Goal: Task Accomplishment & Management: Use online tool/utility

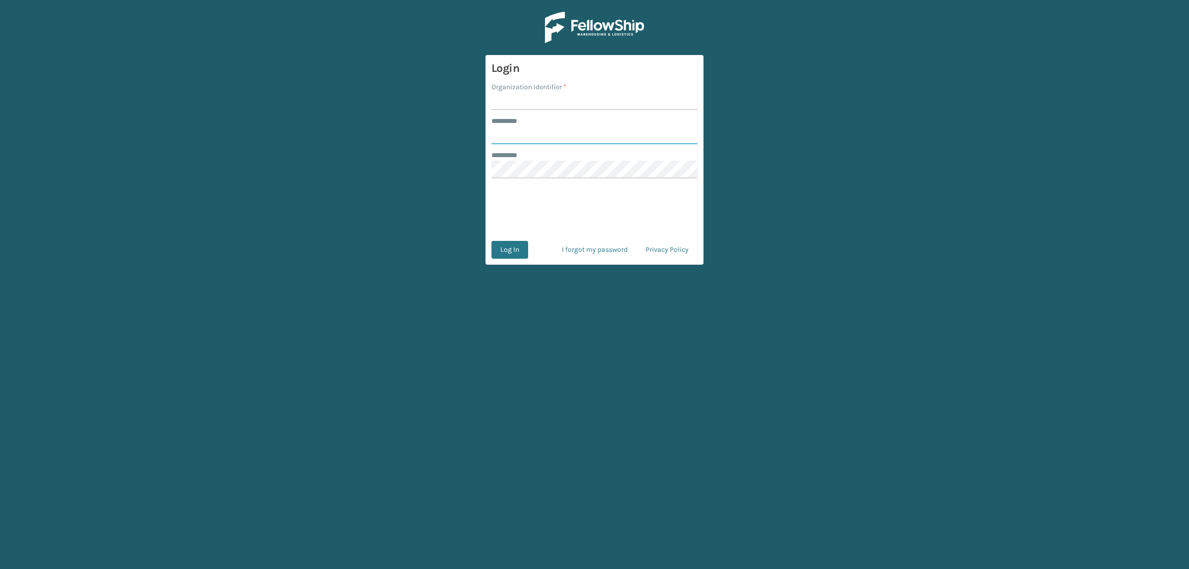
type input "**********"
click at [523, 100] on input "Organization Identifier *" at bounding box center [595, 101] width 206 height 18
type input "superadminorganization"
click at [512, 249] on button "Log In" at bounding box center [510, 250] width 37 height 18
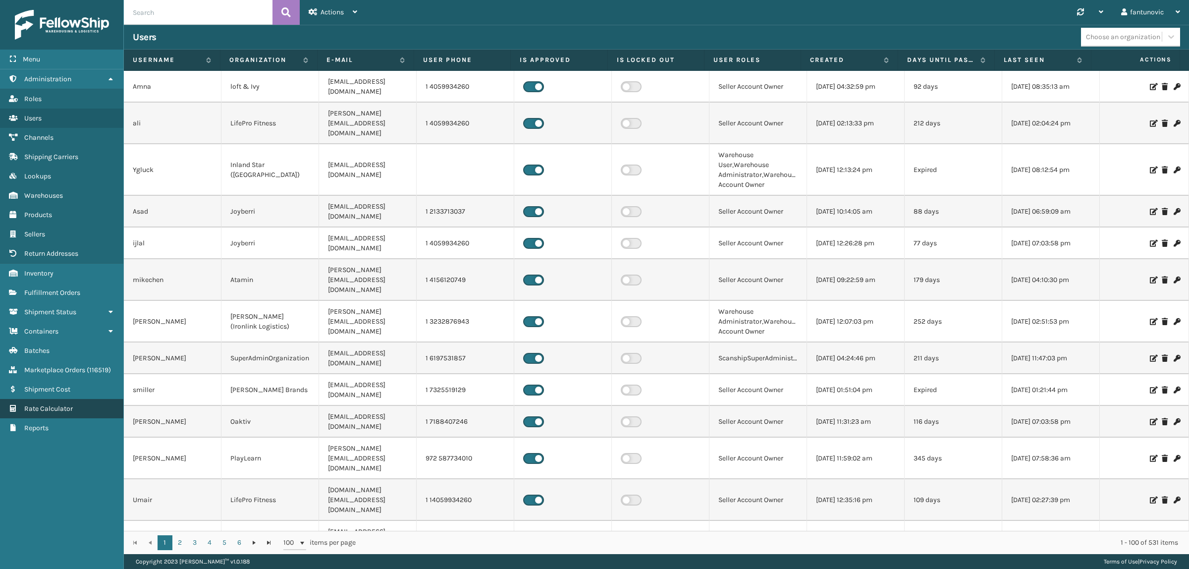
click at [30, 404] on span "Rate Calculator" at bounding box center [48, 408] width 49 height 8
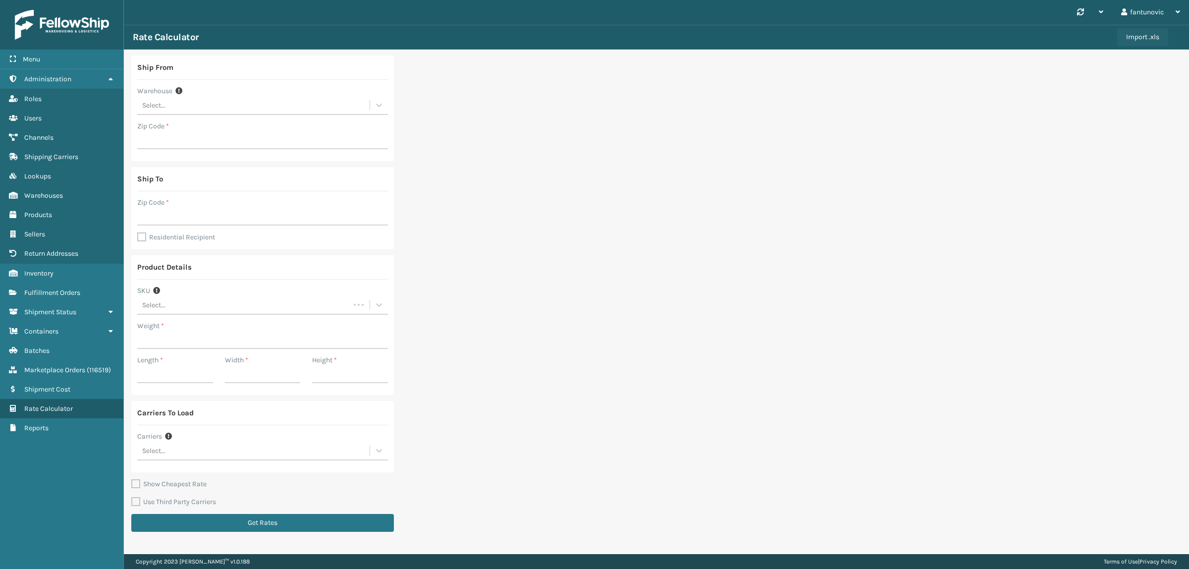
click at [1135, 36] on button "Import .xls" at bounding box center [1142, 37] width 51 height 18
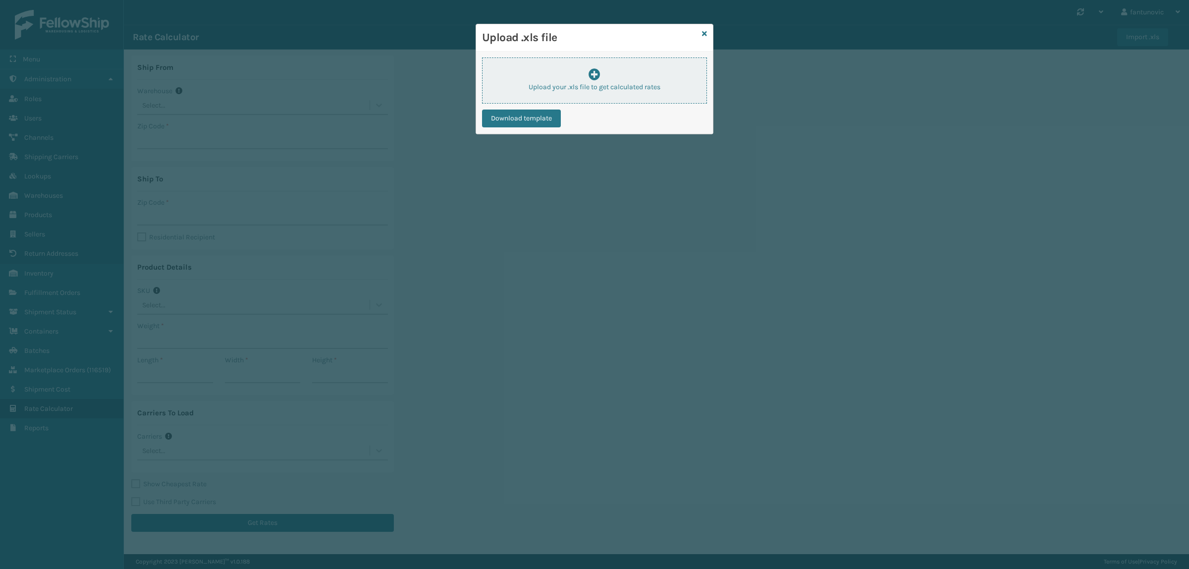
click at [561, 69] on div "Upload your .xls file to get calculated rates" at bounding box center [595, 80] width 224 height 24
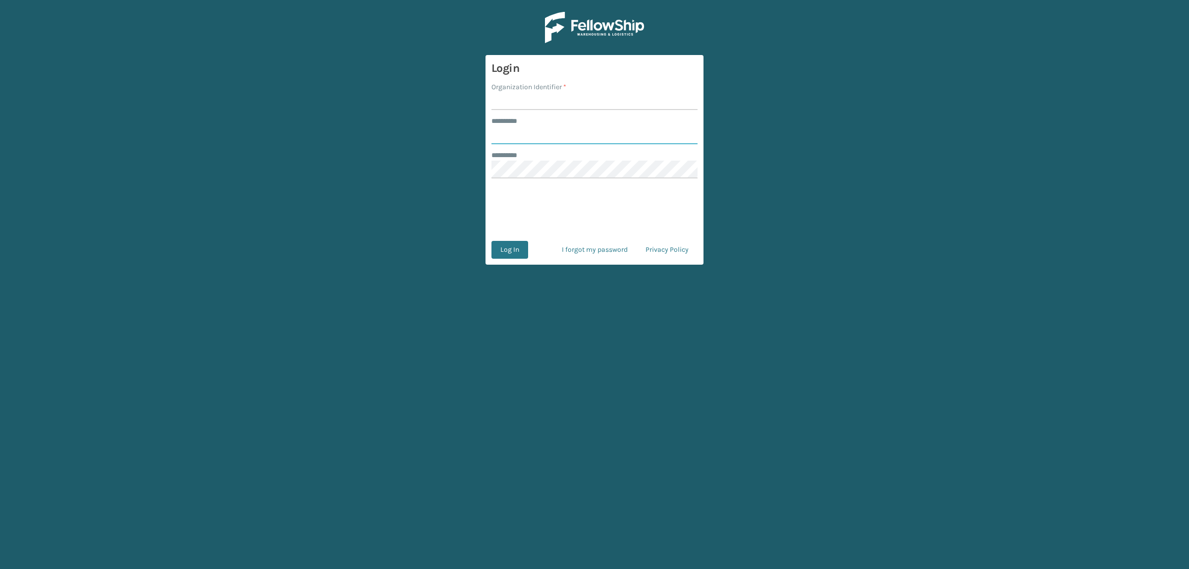
type input "**********"
click at [571, 93] on input "Organization Identifier *" at bounding box center [595, 101] width 206 height 18
type input "superadminorganization"
click at [512, 246] on button "Log In" at bounding box center [510, 250] width 37 height 18
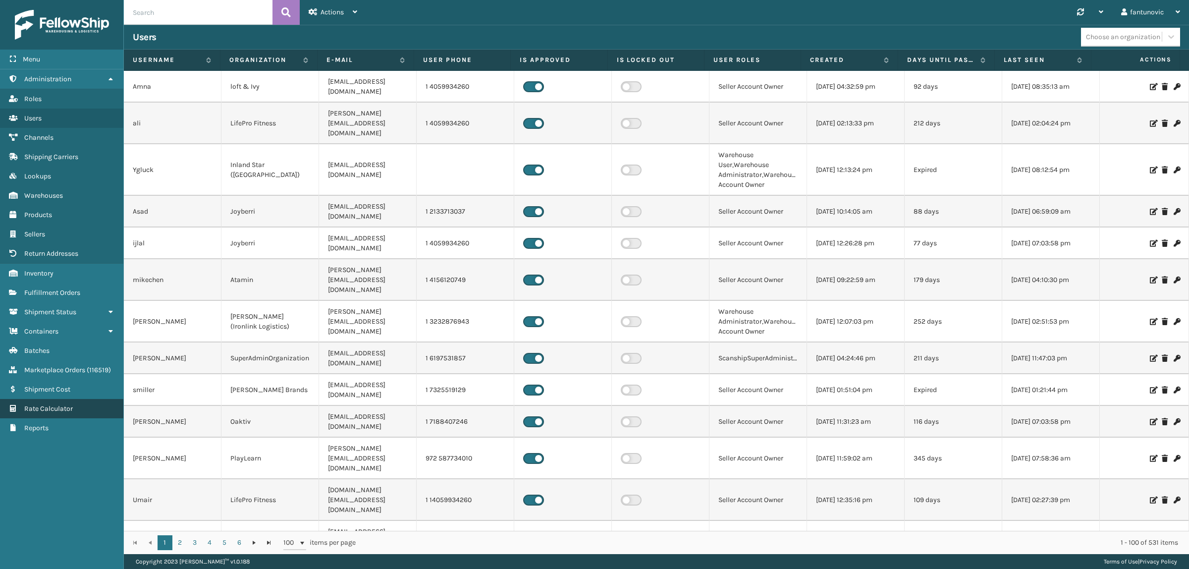
click at [71, 404] on span "Rate Calculator" at bounding box center [48, 408] width 49 height 8
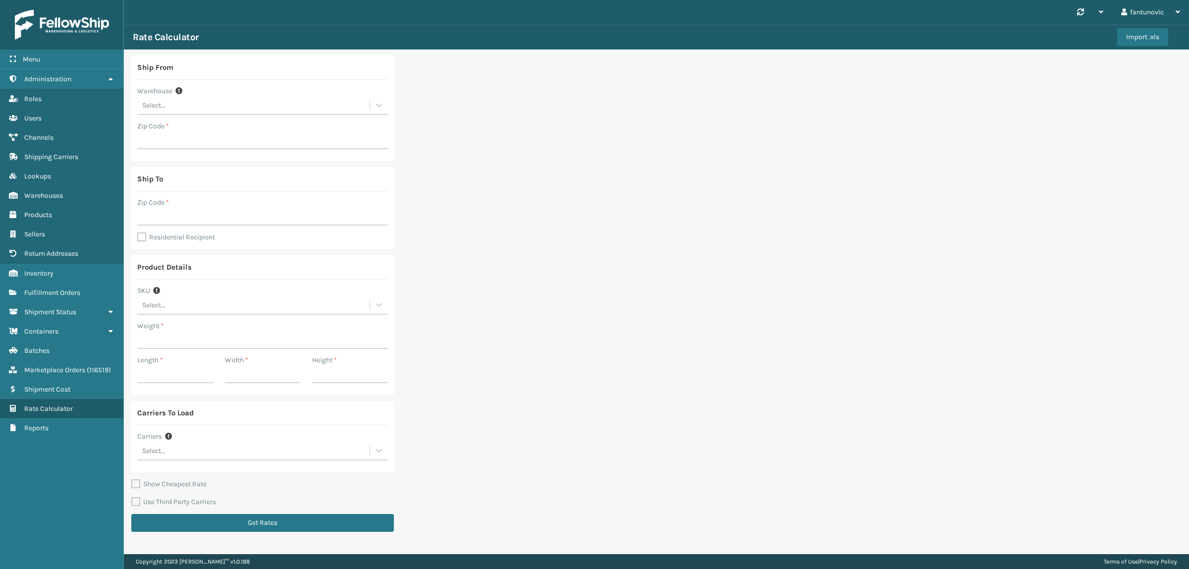
click at [217, 452] on div "Select..." at bounding box center [253, 451] width 232 height 16
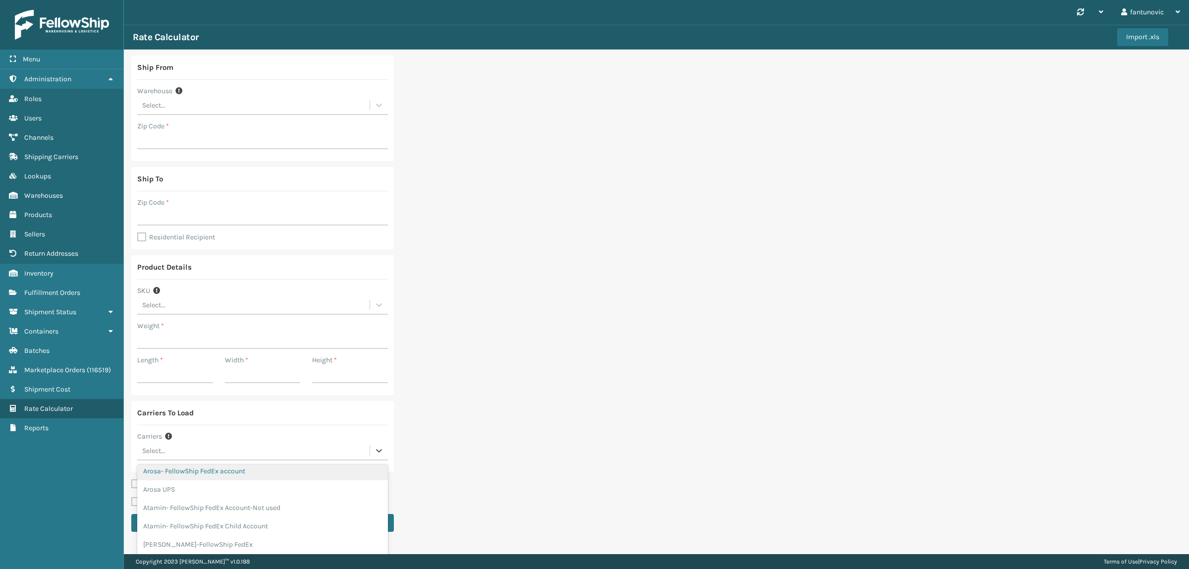
scroll to position [124, 0]
click at [631, 369] on div "Ship From Warehouse Select... Zip Code * Ship To Zip Code * Residential Recipie…" at bounding box center [656, 297] width 1065 height 494
click at [246, 458] on div "Select..." at bounding box center [253, 451] width 232 height 16
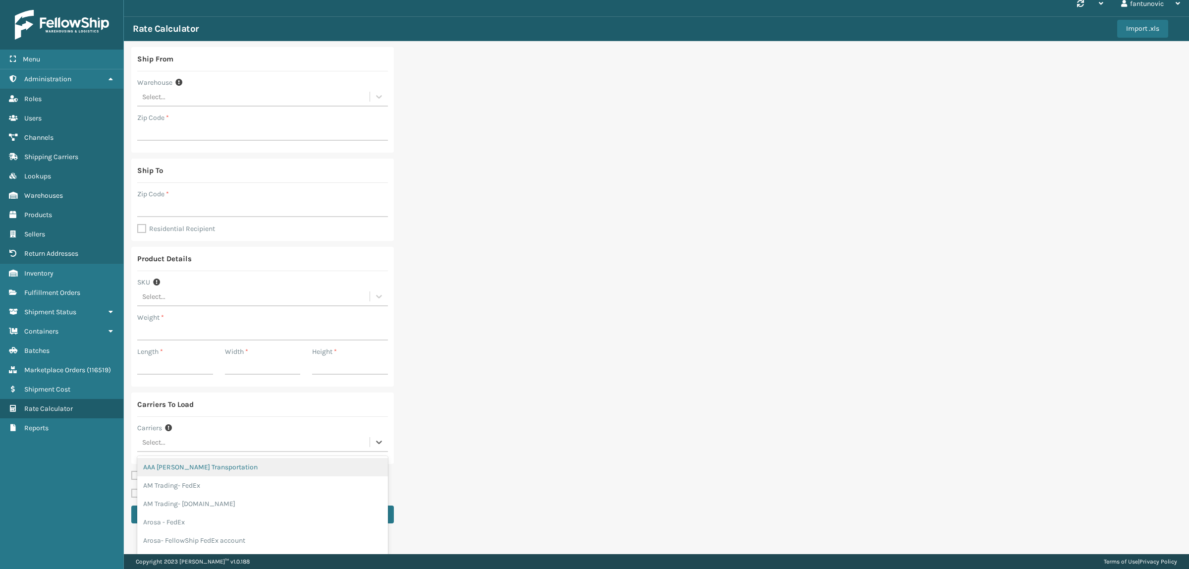
scroll to position [11, 0]
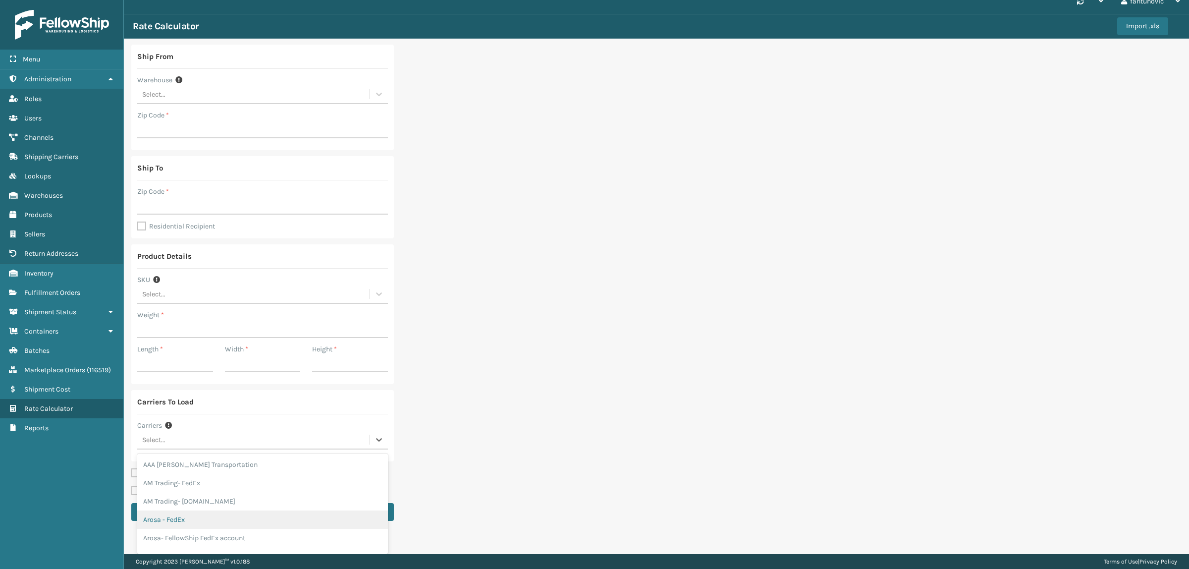
click at [189, 516] on div "Arosa - FedEx" at bounding box center [262, 519] width 251 height 18
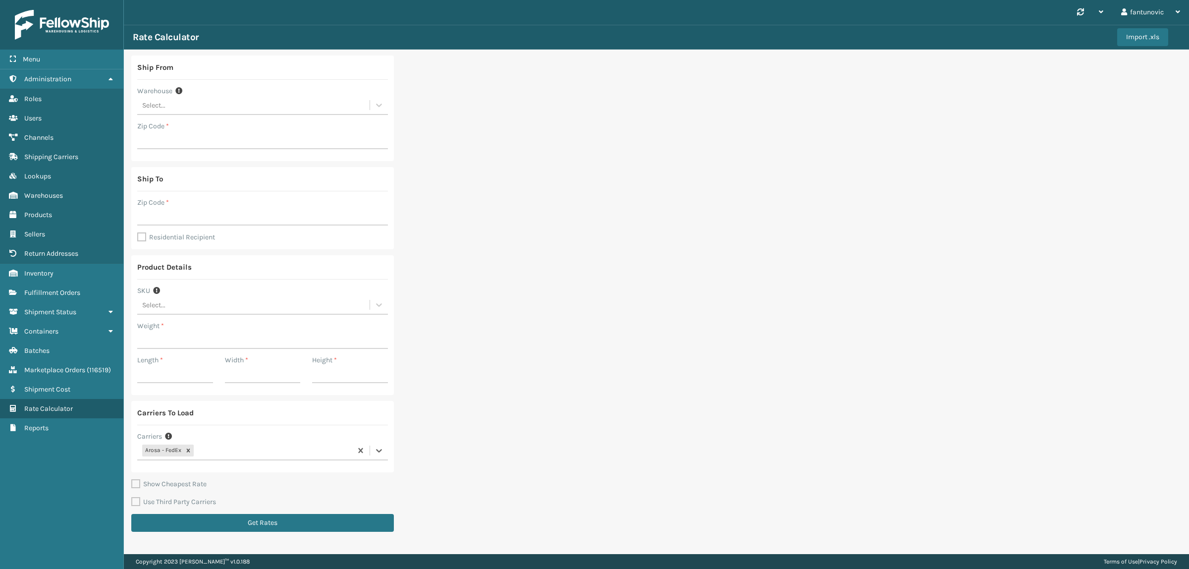
scroll to position [0, 0]
click at [190, 135] on input "Zip Code *" at bounding box center [262, 140] width 251 height 18
type input "19007"
click at [207, 221] on input "Zip Code *" at bounding box center [262, 217] width 251 height 18
type input "46140"
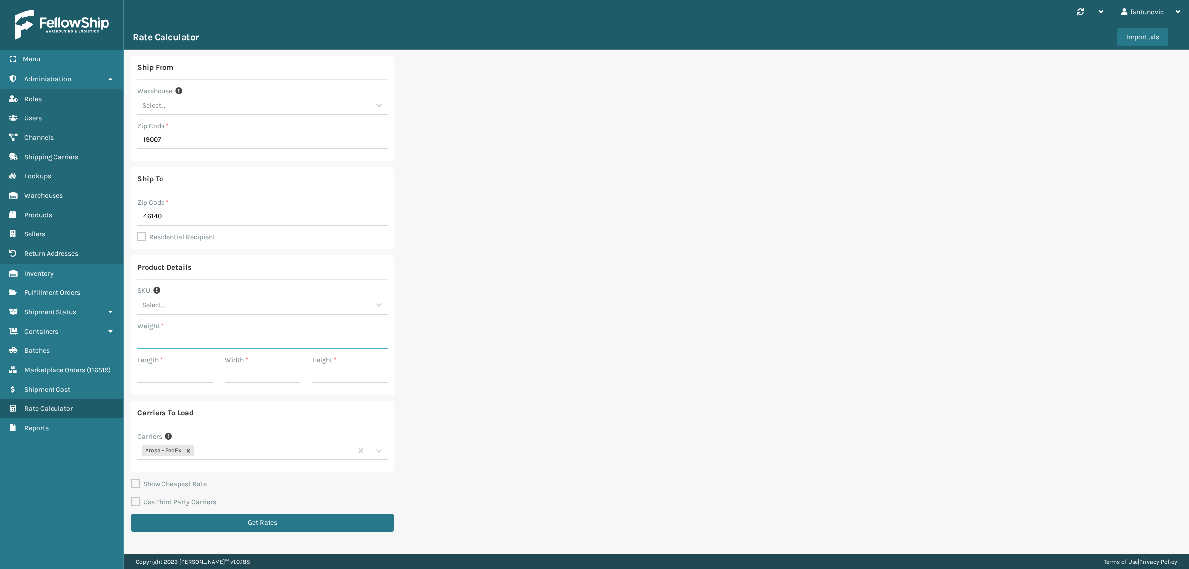
click at [199, 345] on input "Weight *" at bounding box center [262, 340] width 251 height 18
type input "10"
drag, startPoint x: 183, startPoint y: 373, endPoint x: 189, endPoint y: 378, distance: 7.7
click at [183, 373] on input "Length *" at bounding box center [175, 374] width 76 height 18
type input "10"
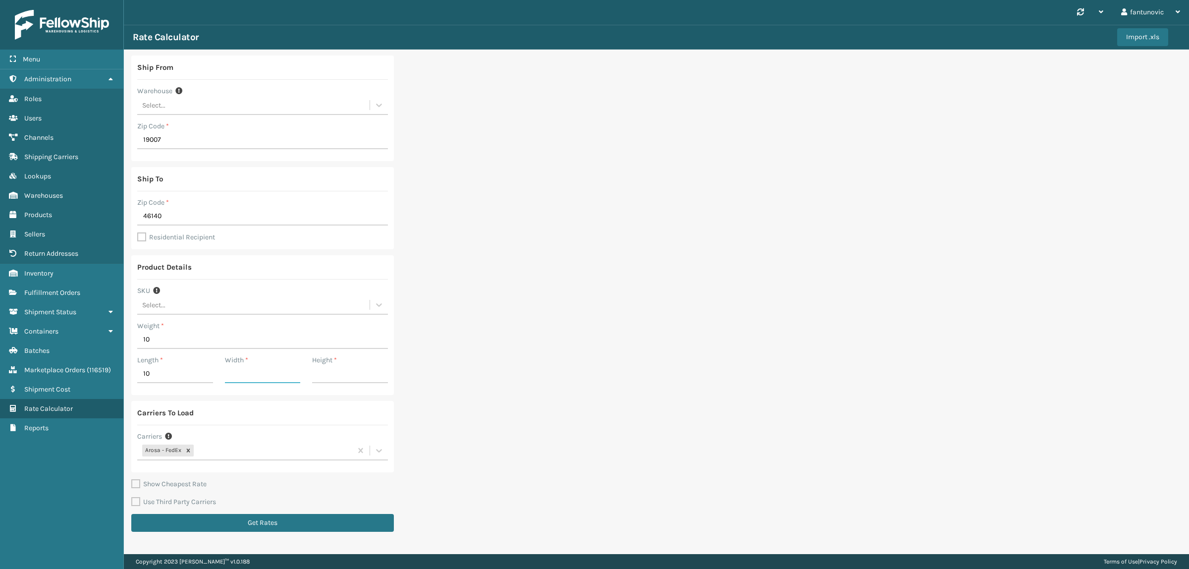
click at [253, 378] on input "Width *" at bounding box center [263, 374] width 76 height 18
click at [312, 375] on input "Height *" at bounding box center [350, 374] width 76 height 18
type input "10"
drag, startPoint x: 269, startPoint y: 376, endPoint x: 278, endPoint y: 380, distance: 9.3
click at [269, 376] on input "Width *" at bounding box center [263, 374] width 76 height 18
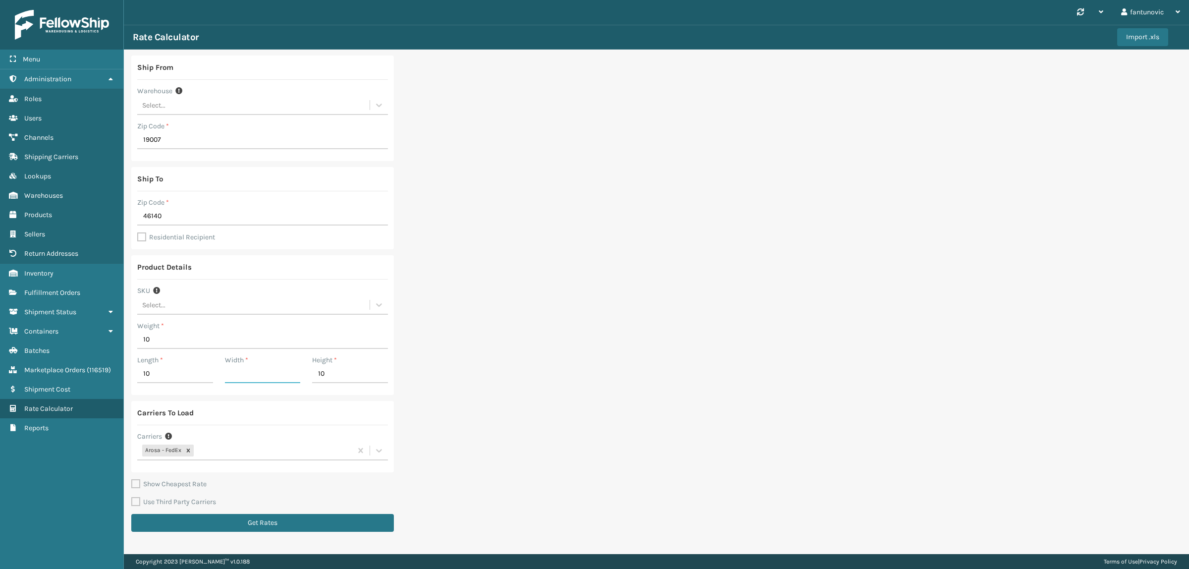
type input "10"
click at [259, 526] on button "Get Rates" at bounding box center [262, 523] width 263 height 18
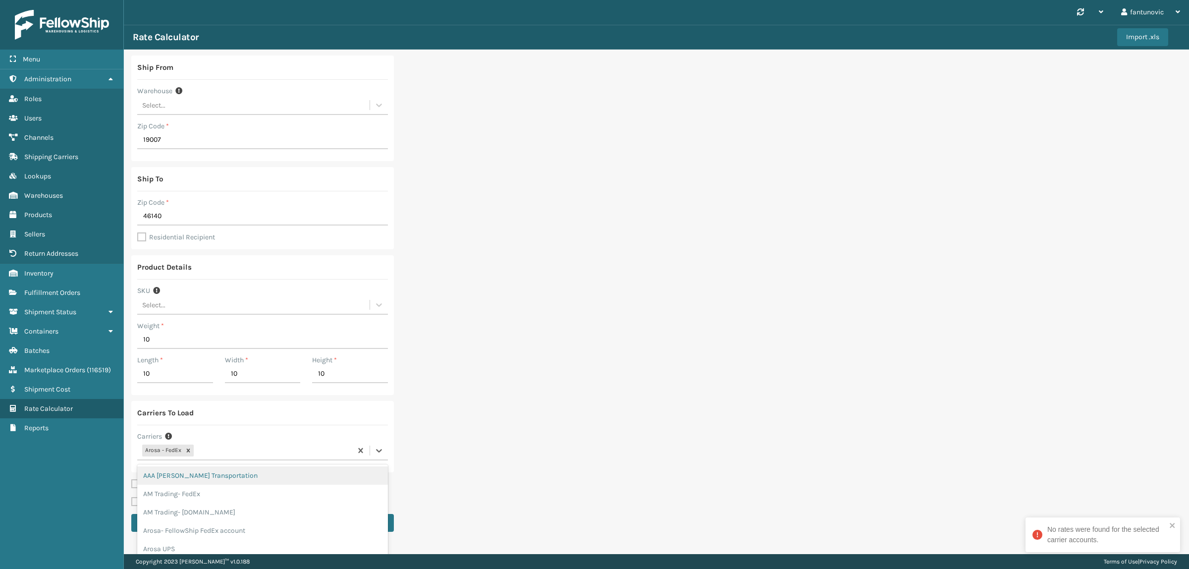
click at [229, 452] on div "Arosa - FedEx" at bounding box center [244, 451] width 215 height 16
click at [192, 468] on div "Brightech--FedEx" at bounding box center [262, 466] width 251 height 18
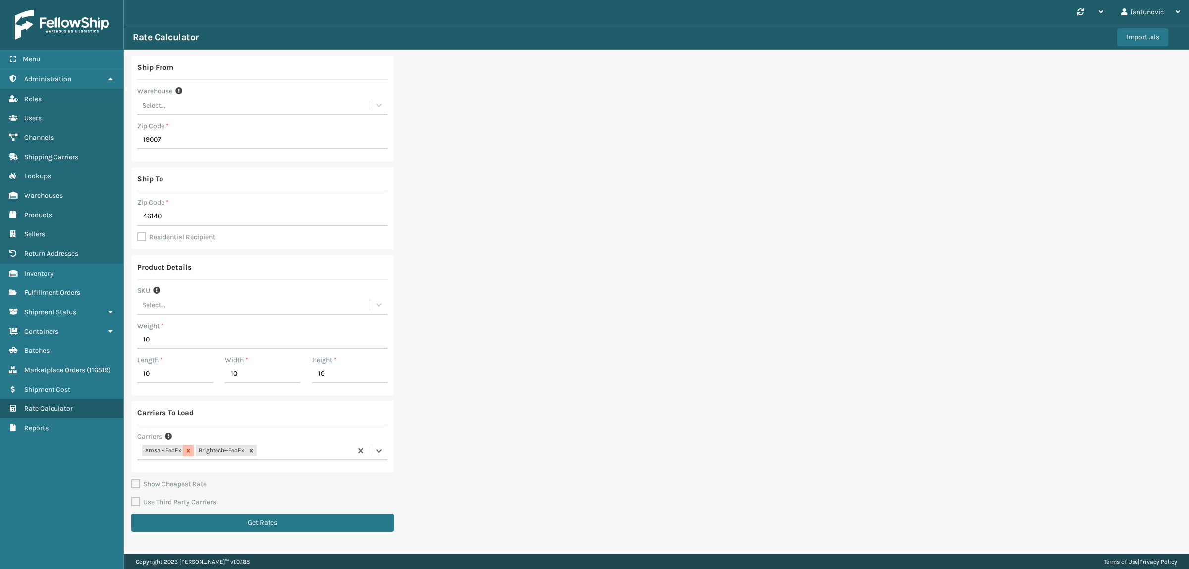
click at [189, 452] on icon at bounding box center [188, 450] width 7 height 7
click at [197, 526] on button "Get Rates" at bounding box center [262, 523] width 263 height 18
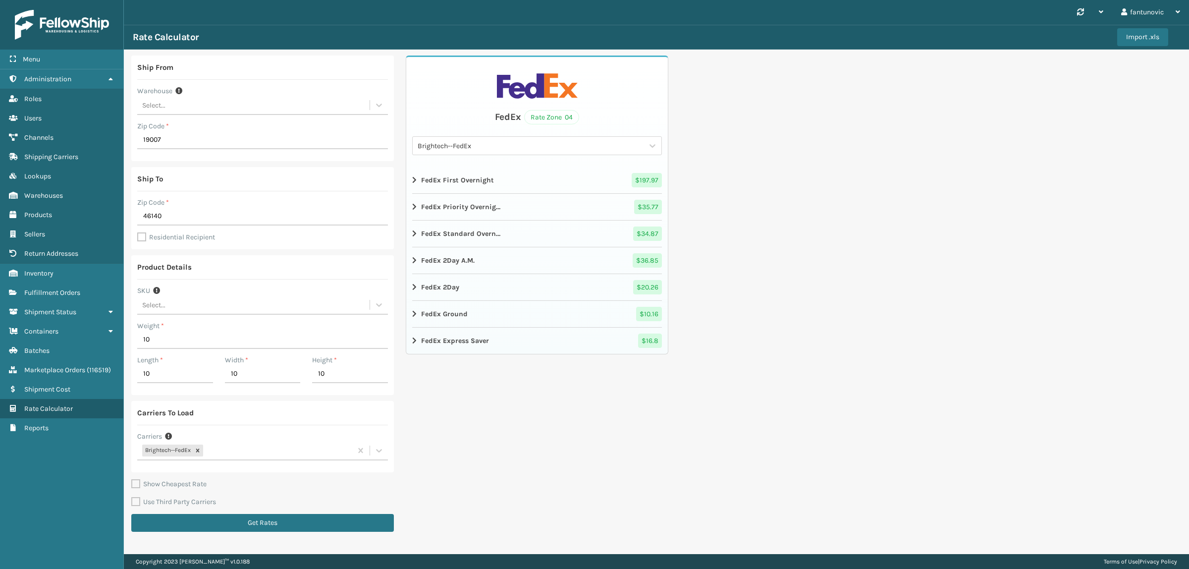
click at [179, 502] on label "Use Third Party Carriers" at bounding box center [173, 502] width 85 height 8
click at [132, 497] on input "Use Third Party Carriers" at bounding box center [131, 496] width 0 height 1
checkbox input "true"
click at [222, 521] on button "Get Rates" at bounding box center [262, 523] width 263 height 18
click at [204, 484] on label "Show Cheapest Rate" at bounding box center [168, 484] width 75 height 8
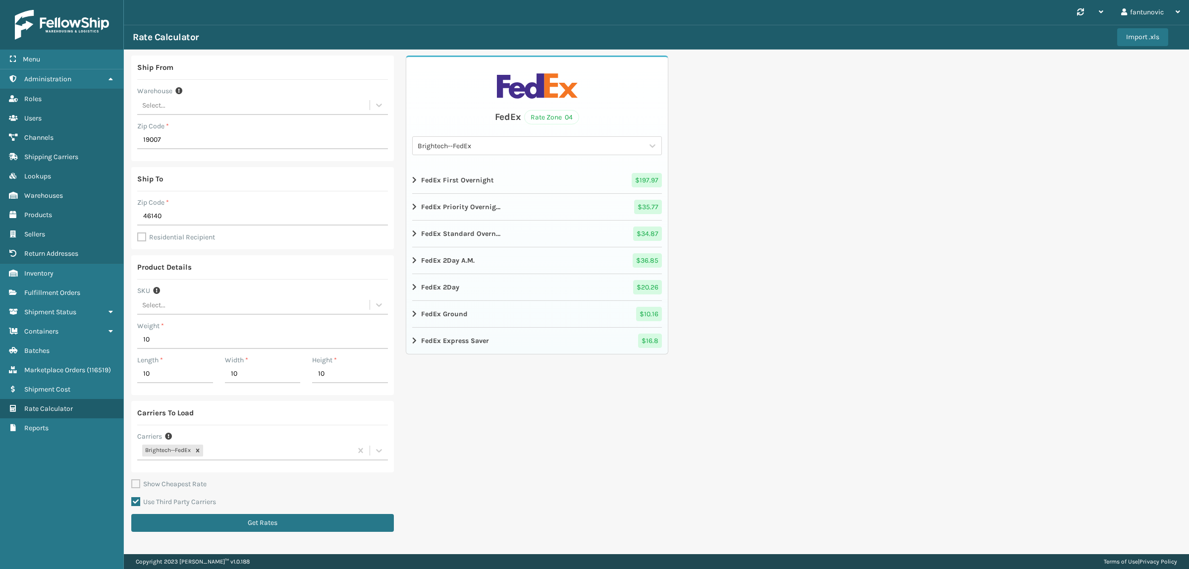
click at [132, 479] on input "Show Cheapest Rate" at bounding box center [131, 478] width 0 height 1
click at [182, 486] on label "Show Cheapest Rate" at bounding box center [168, 484] width 75 height 8
click at [132, 479] on input "Show Cheapest Rate" at bounding box center [131, 478] width 0 height 1
checkbox input "false"
click at [203, 235] on label "Residential Recipient" at bounding box center [176, 237] width 78 height 8
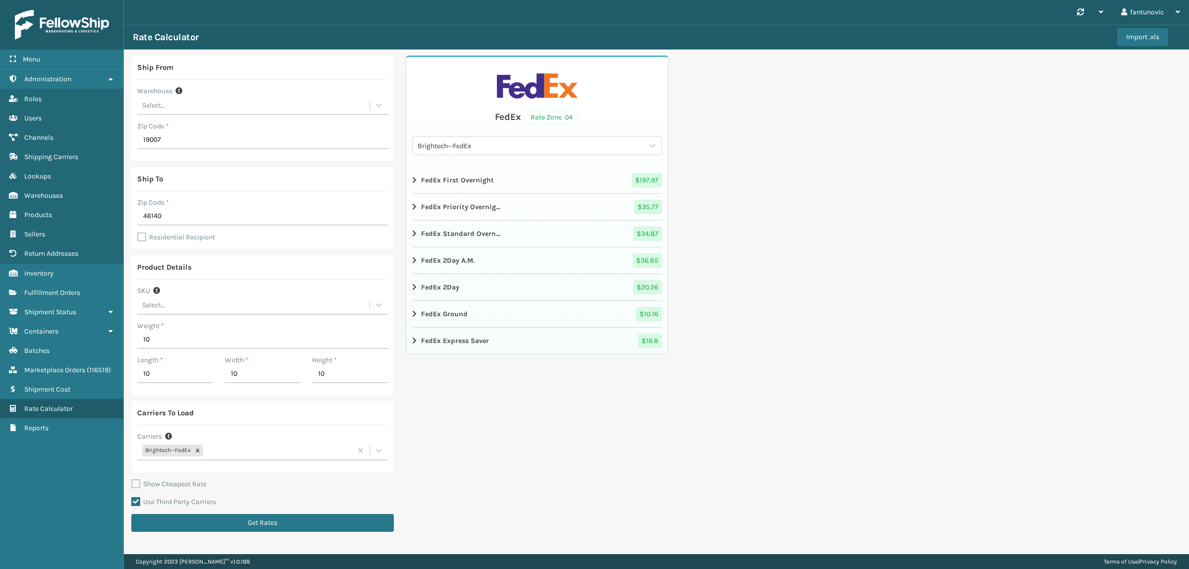
click at [138, 232] on input "Residential Recipient" at bounding box center [137, 231] width 0 height 1
checkbox input "true"
click at [253, 520] on button "Get Rates" at bounding box center [262, 523] width 263 height 18
click at [152, 501] on label "Use Third Party Carriers" at bounding box center [173, 502] width 85 height 8
click at [132, 497] on input "Use Third Party Carriers" at bounding box center [131, 496] width 0 height 1
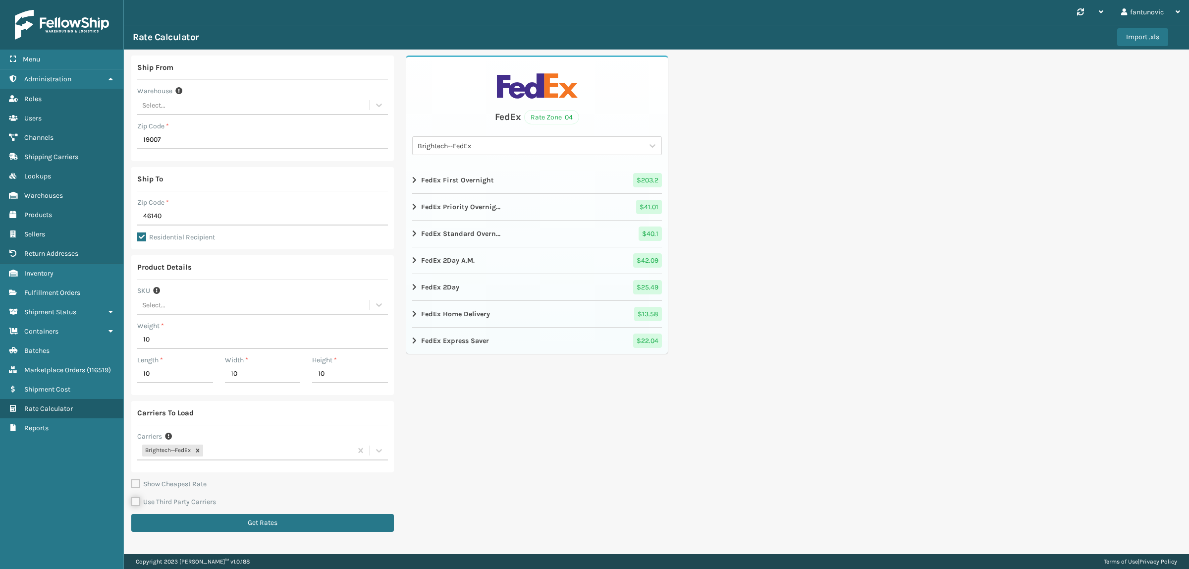
checkbox input "false"
click at [181, 521] on button "Get Rates" at bounding box center [262, 523] width 263 height 18
click at [222, 447] on div "Brightech--FedEx" at bounding box center [244, 451] width 215 height 16
click at [494, 466] on div "FedEx Rate Zone 04 Brightech--FedEx FedEx First Overnight $ 203.2 FedEx Priorit…" at bounding box center [537, 297] width 263 height 482
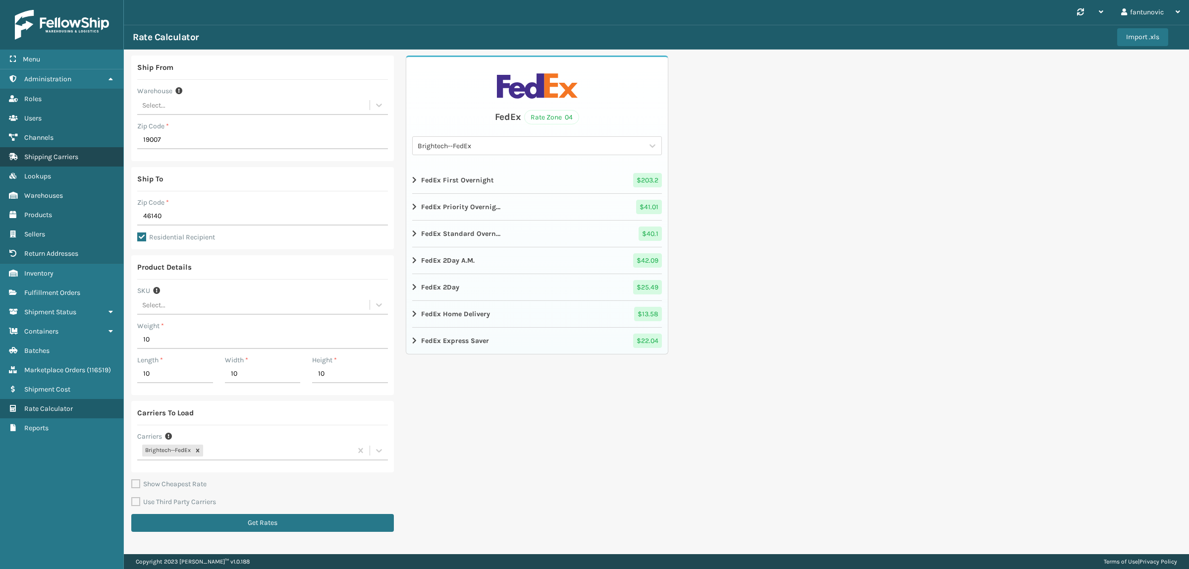
click at [76, 153] on span "Shipping Carriers" at bounding box center [51, 157] width 54 height 8
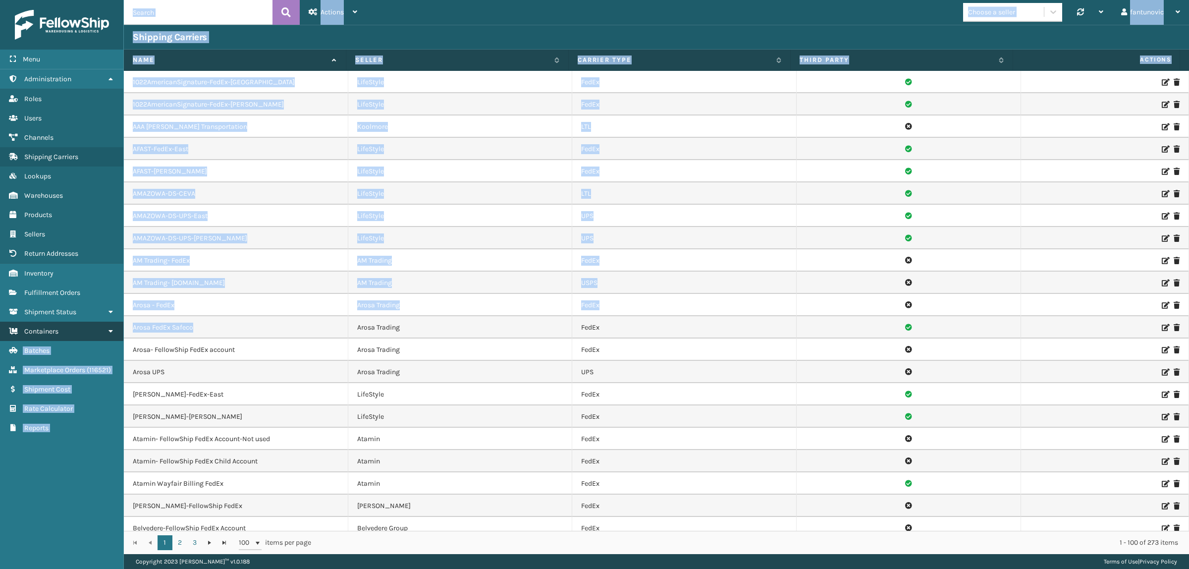
drag, startPoint x: 208, startPoint y: 329, endPoint x: 122, endPoint y: 329, distance: 85.7
click at [122, 0] on div "Menu Administration Roles Users Channels Shipping Carriers Lookups Warehouses P…" at bounding box center [594, 0] width 1189 height 0
click at [257, 328] on td "Arosa FedEx Safeco" at bounding box center [236, 327] width 224 height 22
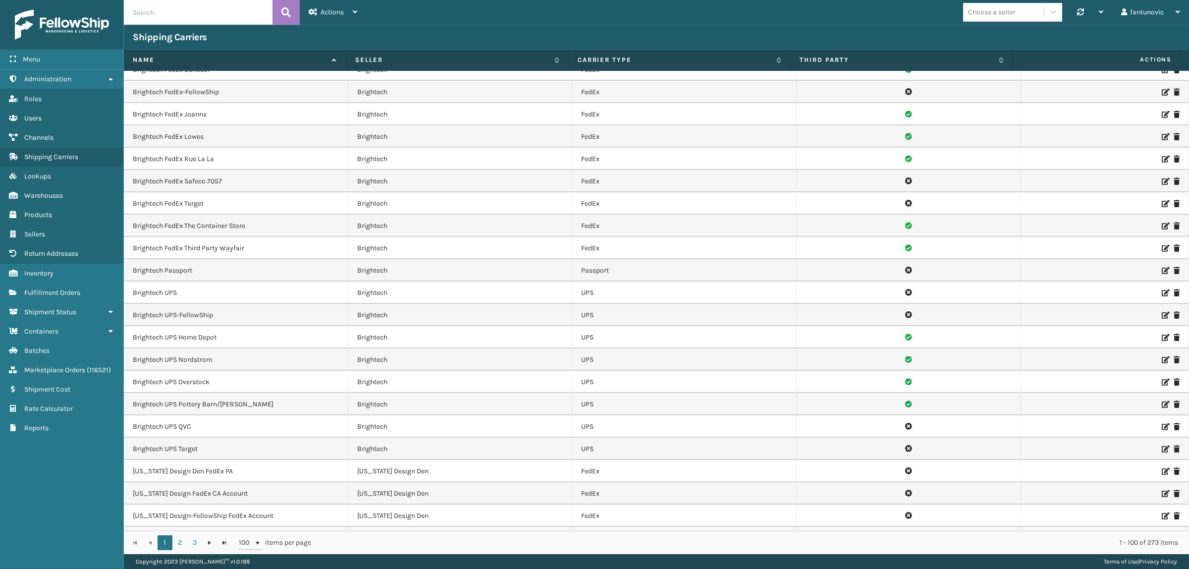
scroll to position [619, 0]
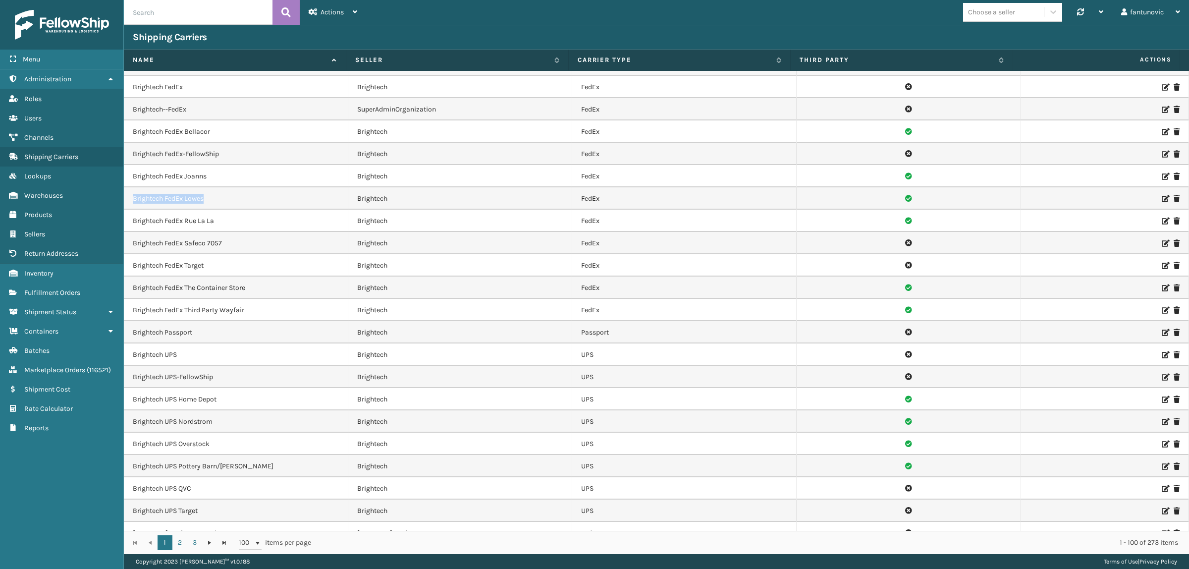
drag, startPoint x: 211, startPoint y: 199, endPoint x: 134, endPoint y: 209, distance: 77.0
click at [134, 209] on td "Brightech FedEx Lowes" at bounding box center [236, 198] width 224 height 22
click at [55, 404] on span "Rate Calculator" at bounding box center [48, 408] width 49 height 8
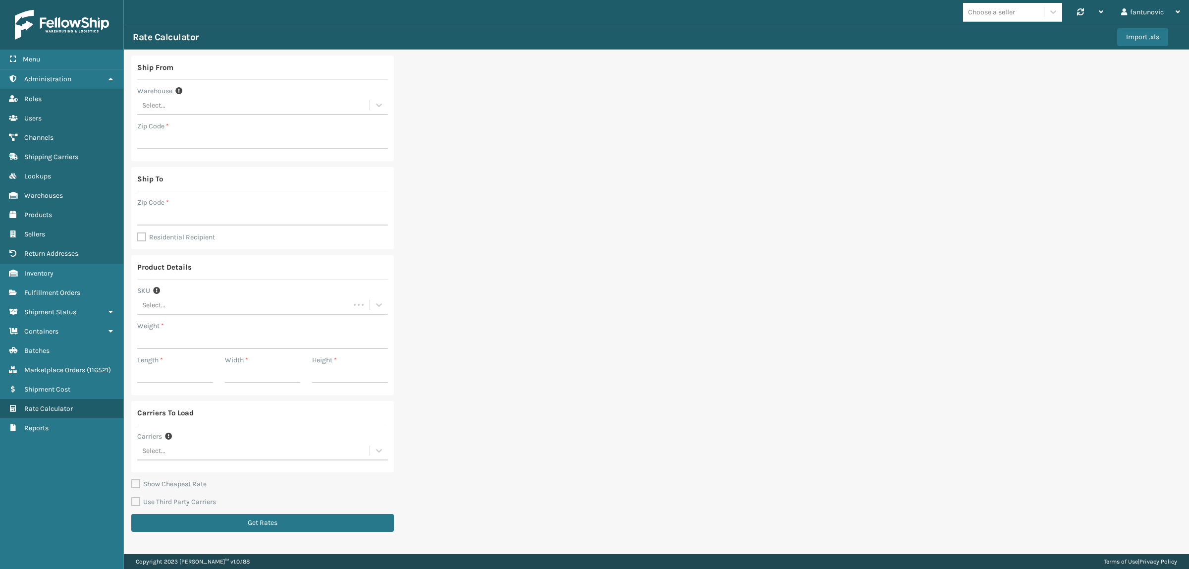
click at [179, 457] on div "Select..." at bounding box center [253, 451] width 232 height 16
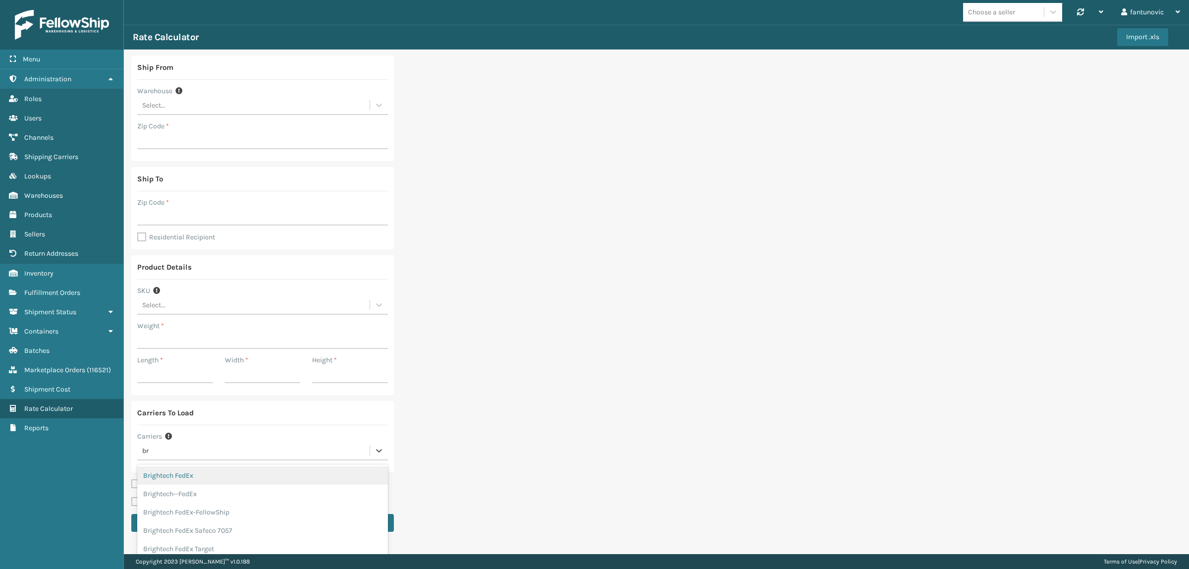
type input "bri"
click at [214, 548] on div "Brightech FedEx Target" at bounding box center [262, 549] width 251 height 18
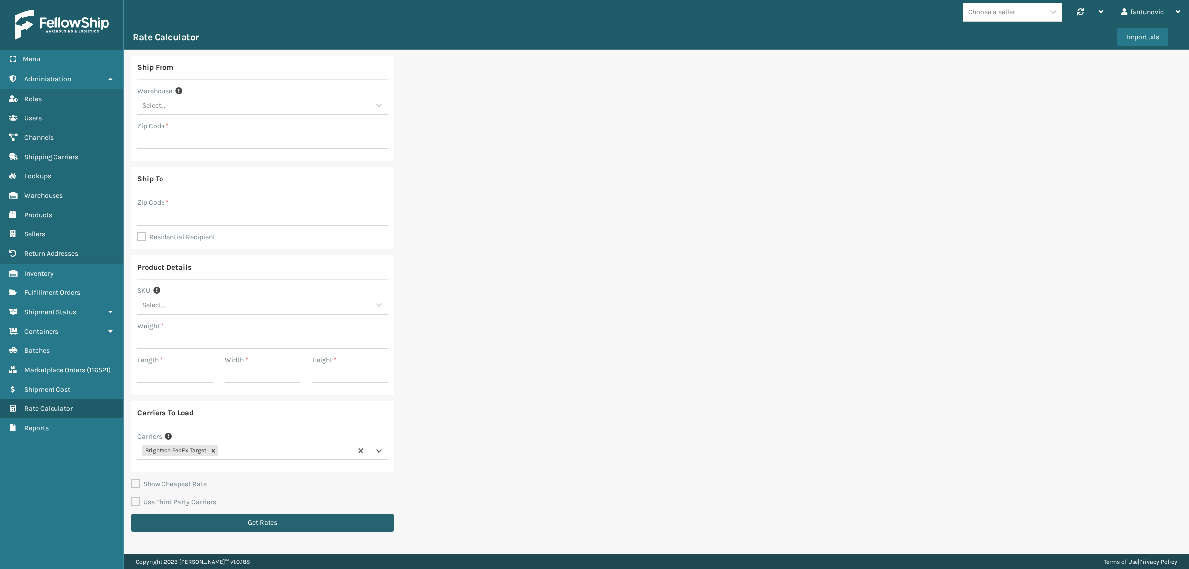
click at [234, 521] on button "Get Rates" at bounding box center [262, 523] width 263 height 18
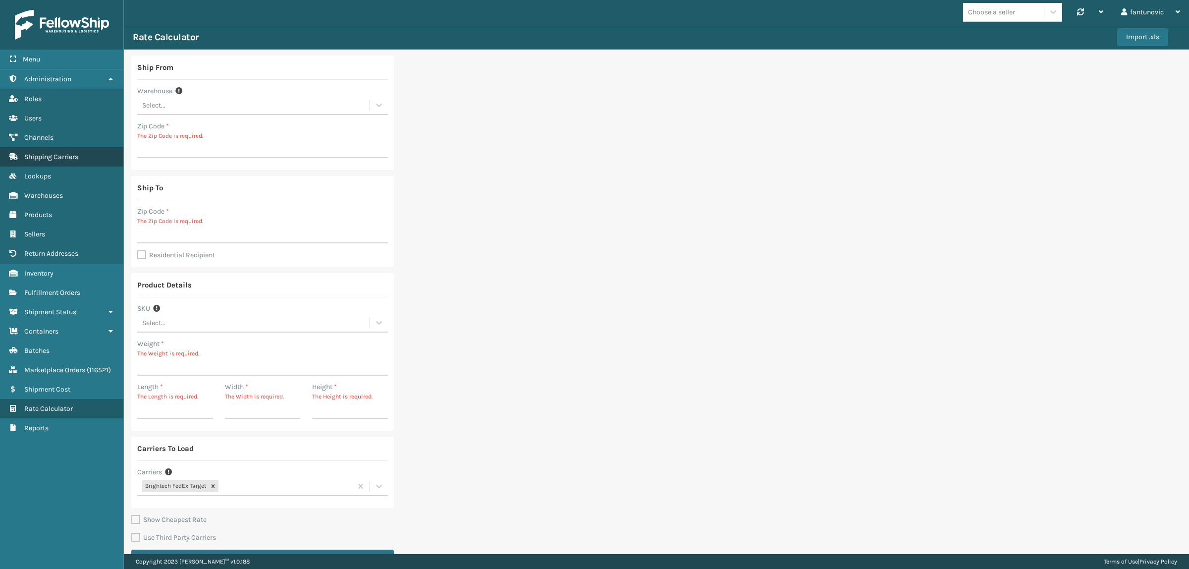
click at [80, 155] on link "Shipping Carriers" at bounding box center [61, 156] width 123 height 19
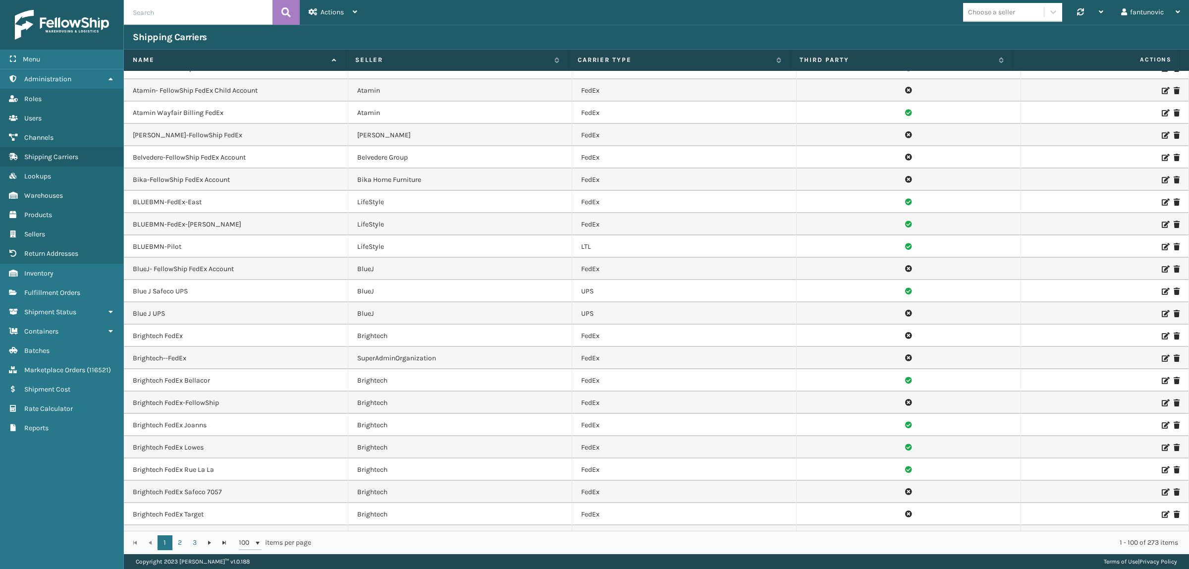
scroll to position [372, 0]
click at [82, 399] on link "Rate Calculator" at bounding box center [61, 408] width 123 height 19
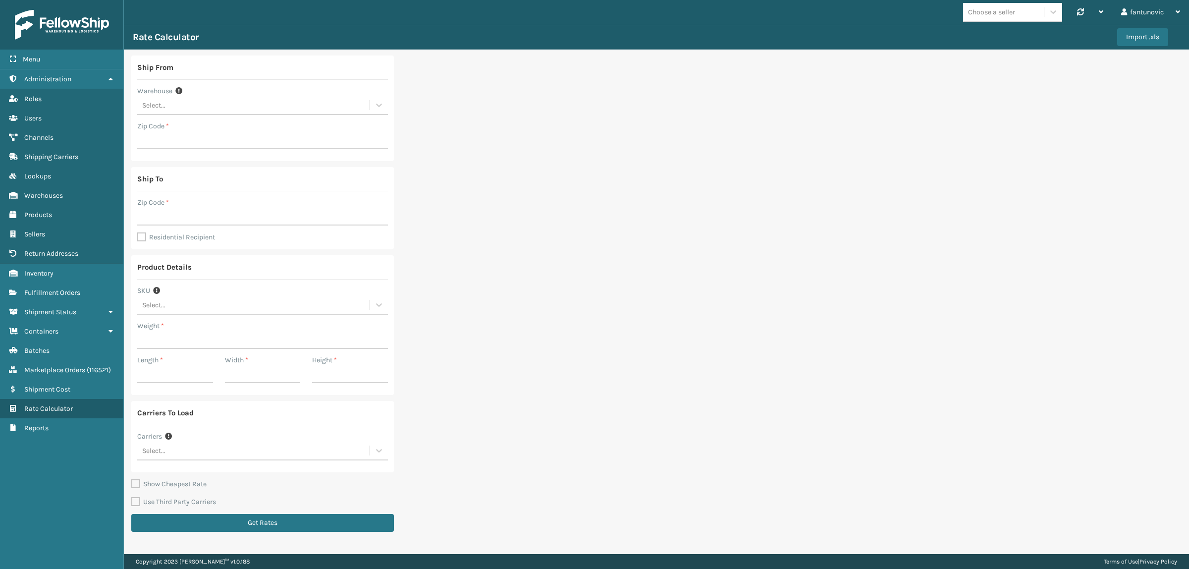
click at [198, 503] on label "Use Third Party Carriers" at bounding box center [173, 502] width 85 height 8
click at [132, 497] on input "Use Third Party Carriers" at bounding box center [131, 496] width 0 height 1
click at [189, 447] on div "Select..." at bounding box center [253, 451] width 232 height 16
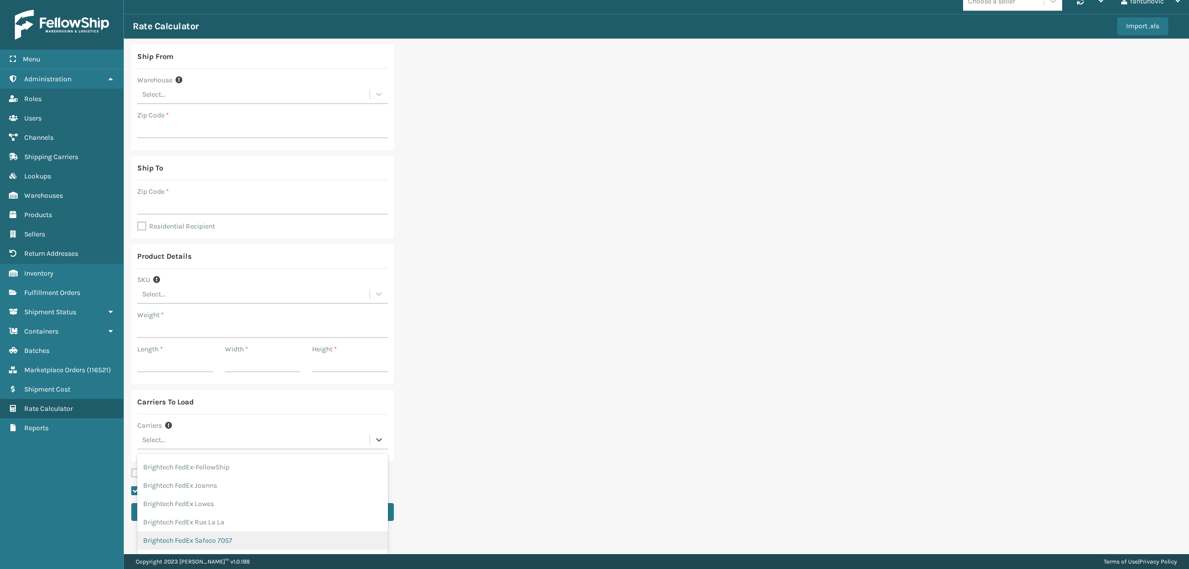
scroll to position [547, 0]
click at [221, 521] on div "Brightech FedEx Lowes" at bounding box center [262, 523] width 251 height 18
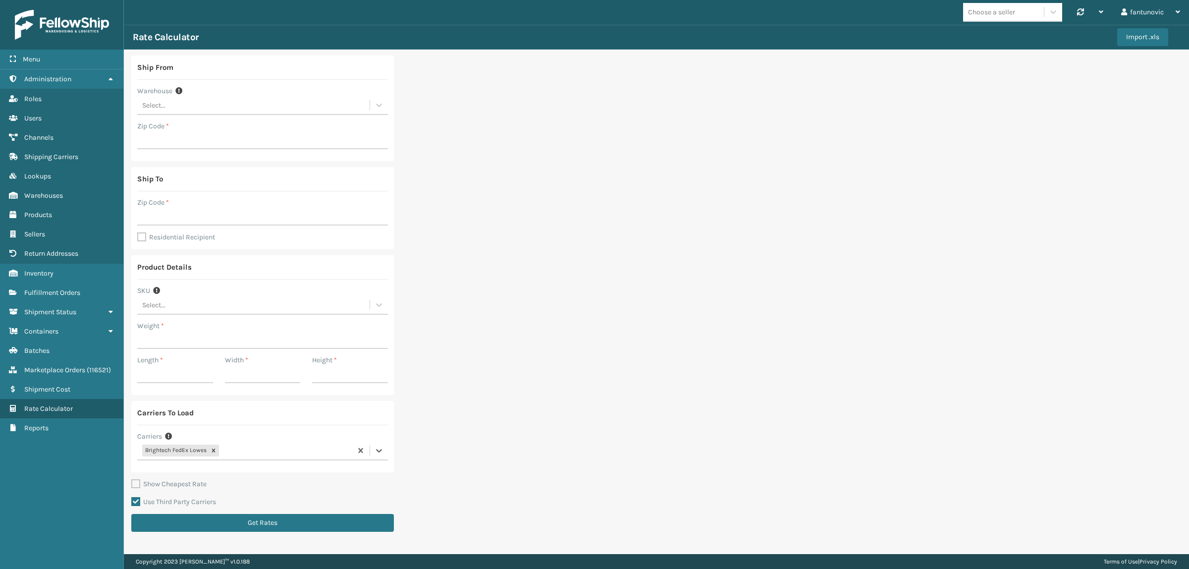
click at [171, 503] on label "Use Third Party Carriers" at bounding box center [173, 502] width 85 height 8
click at [132, 497] on input "Use Third Party Carriers" at bounding box center [131, 496] width 0 height 1
checkbox input "false"
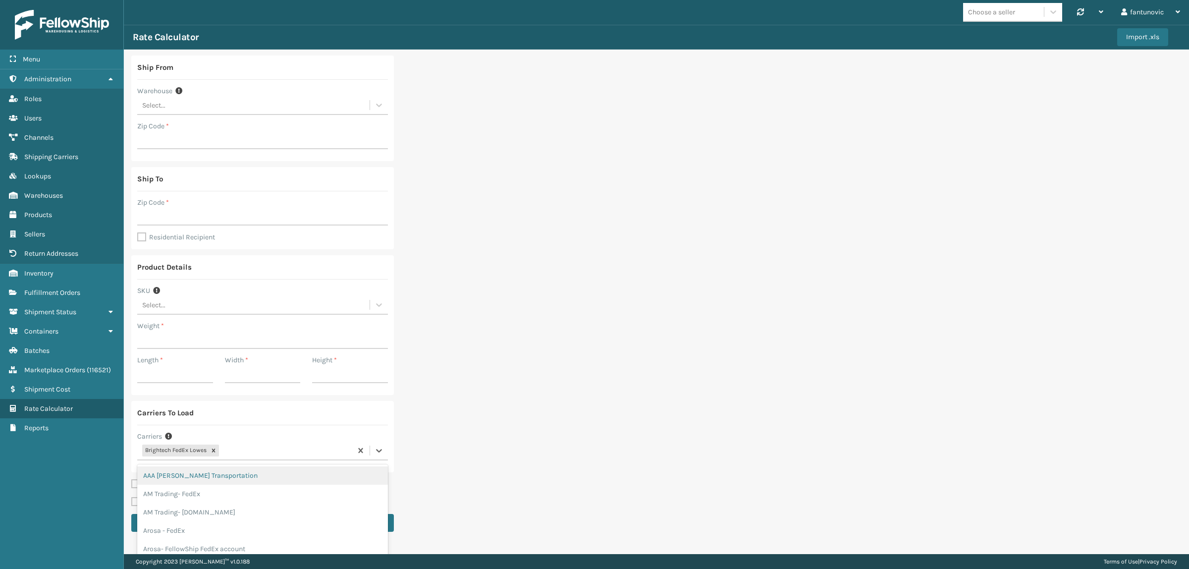
click at [238, 452] on div "Brightech FedEx Lowes" at bounding box center [244, 451] width 215 height 16
click at [216, 450] on icon at bounding box center [213, 450] width 7 height 7
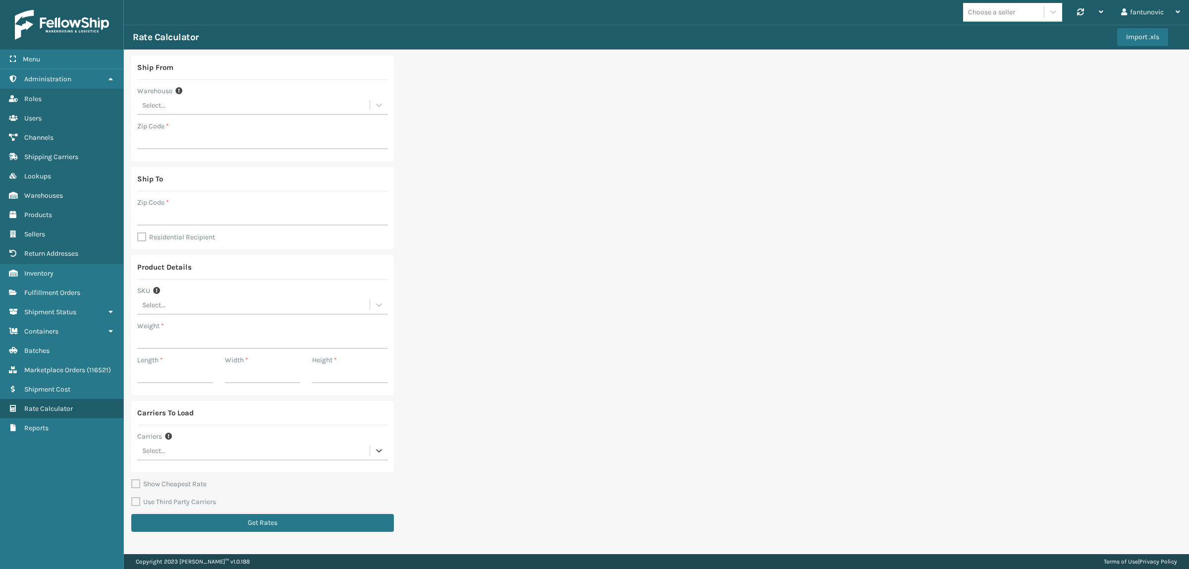
click at [223, 453] on div "Select..." at bounding box center [253, 451] width 232 height 16
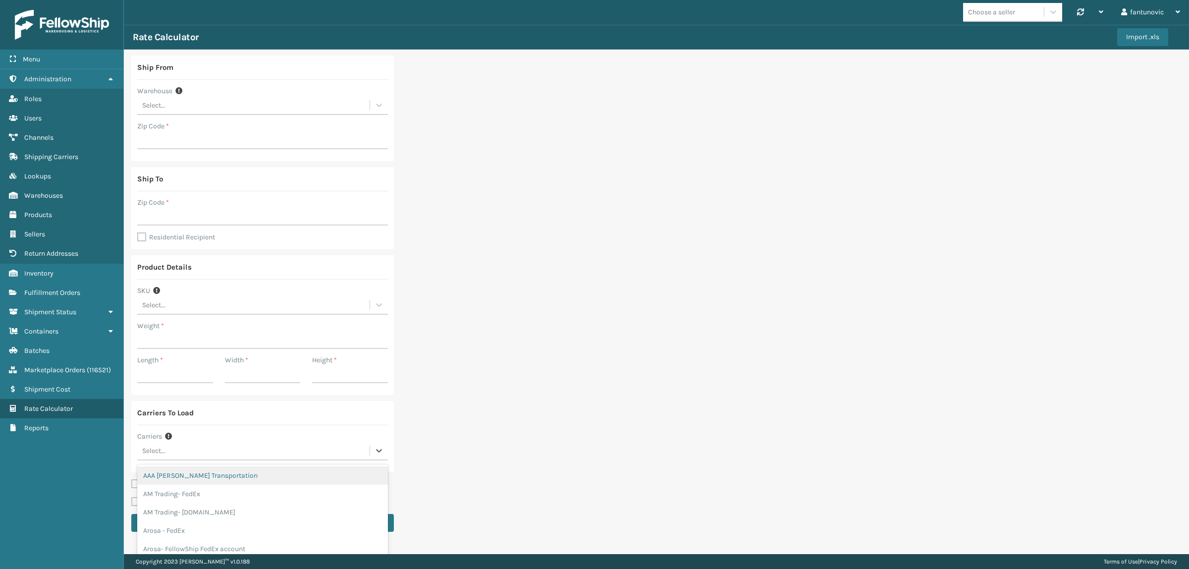
click at [223, 453] on div "Select..." at bounding box center [253, 451] width 232 height 16
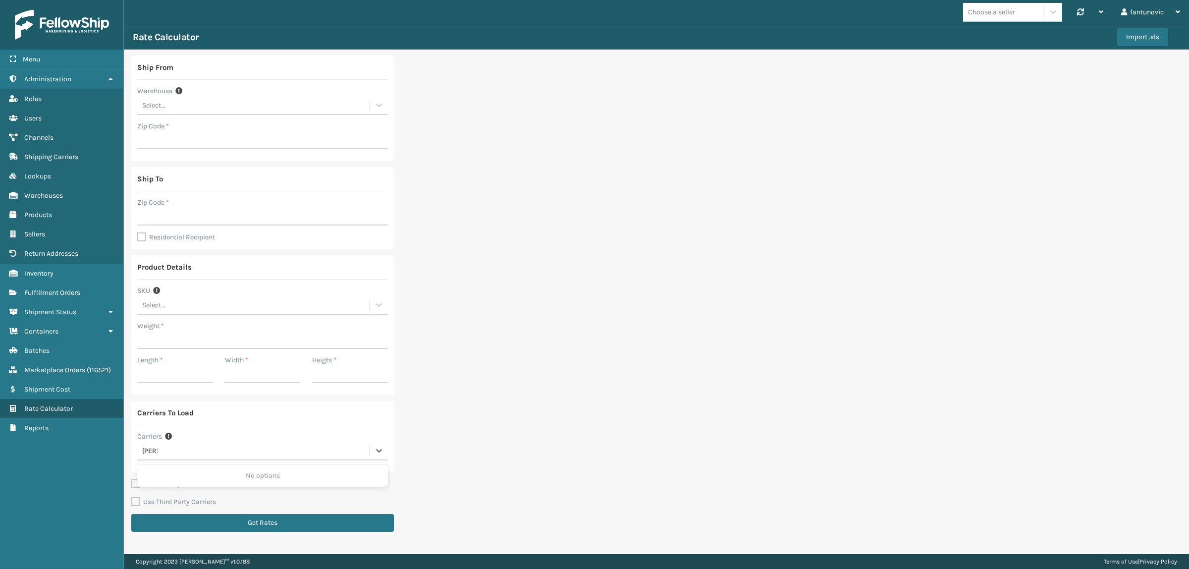
type input "low"
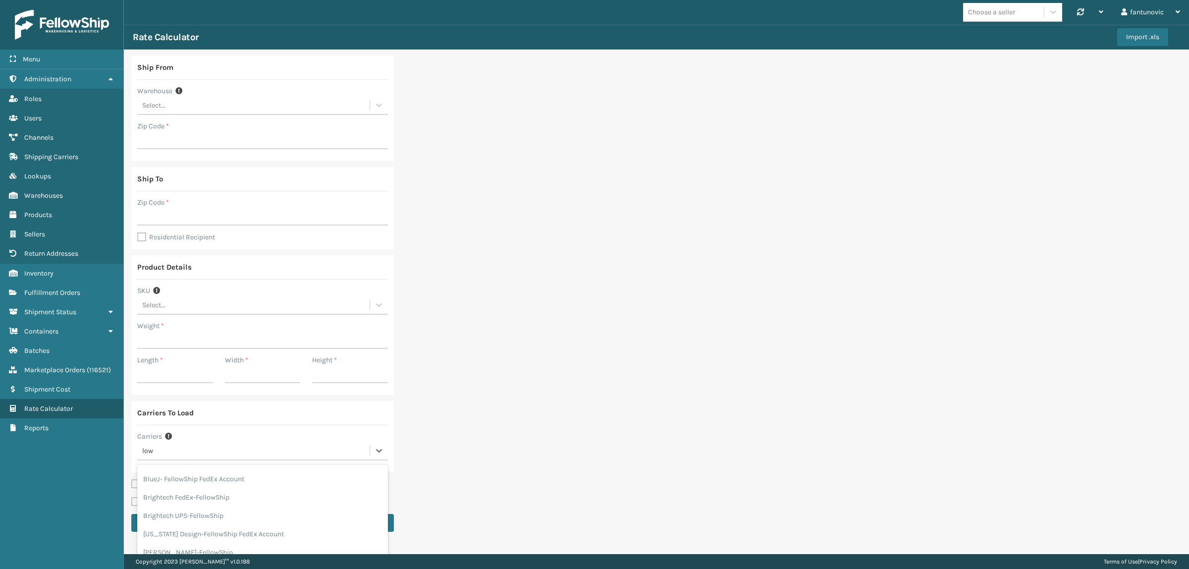
scroll to position [124, 0]
click at [189, 448] on div "low" at bounding box center [253, 451] width 232 height 16
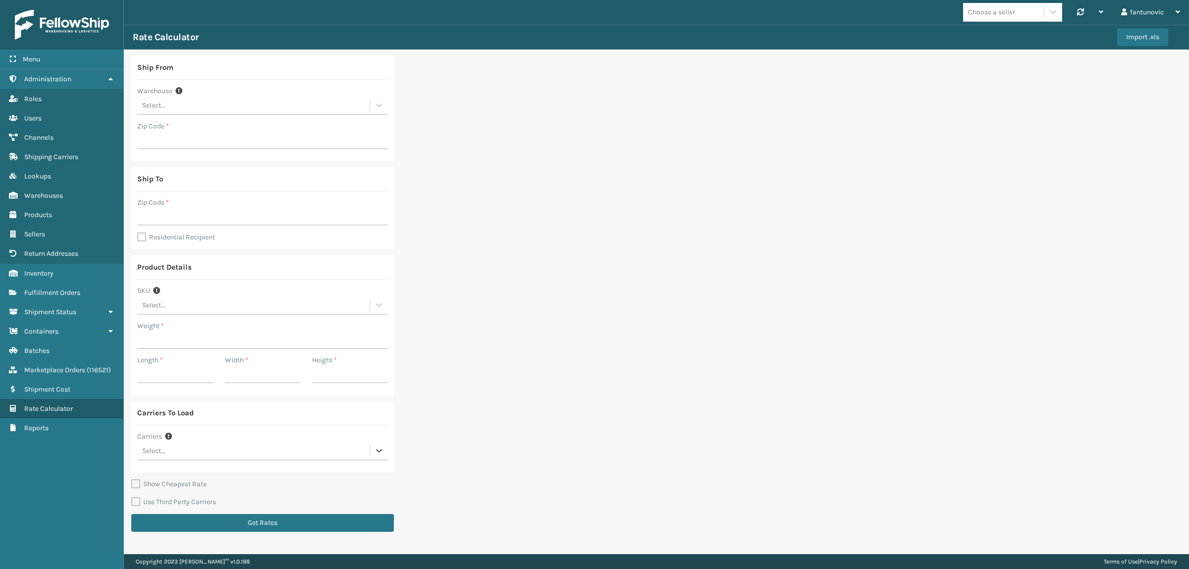
click at [160, 501] on label "Use Third Party Carriers" at bounding box center [173, 502] width 85 height 8
click at [132, 497] on input "Use Third Party Carriers" at bounding box center [131, 496] width 0 height 1
checkbox input "true"
click at [171, 452] on div "Select..." at bounding box center [253, 451] width 232 height 16
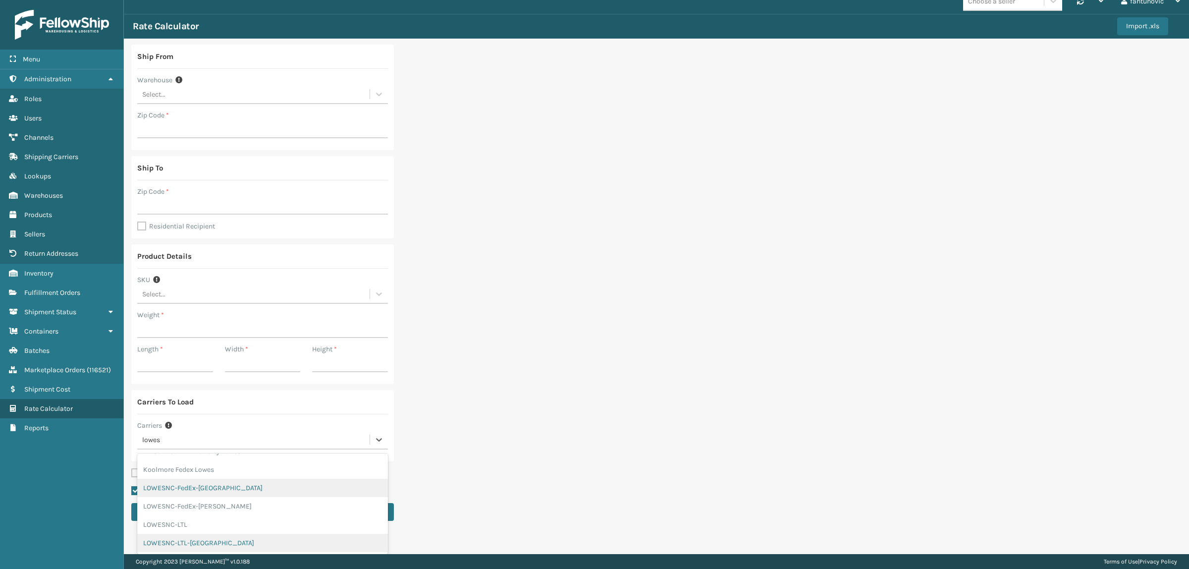
scroll to position [0, 0]
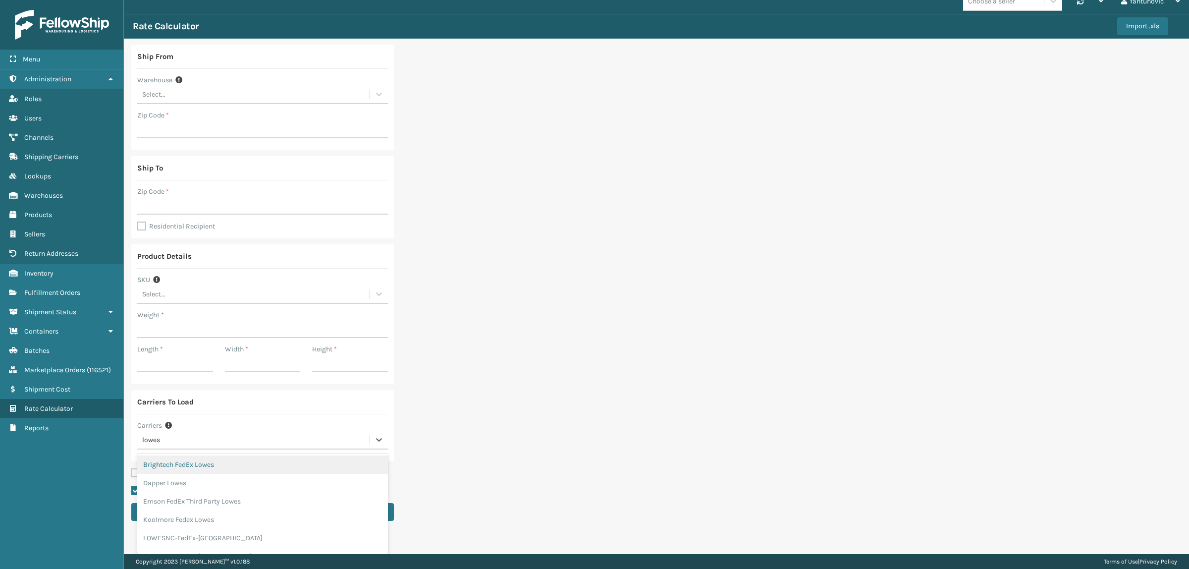
type input "lowes"
click at [638, 411] on div "Ship From Warehouse Select... Zip Code * Ship To Zip Code * Residential Recipie…" at bounding box center [656, 286] width 1065 height 494
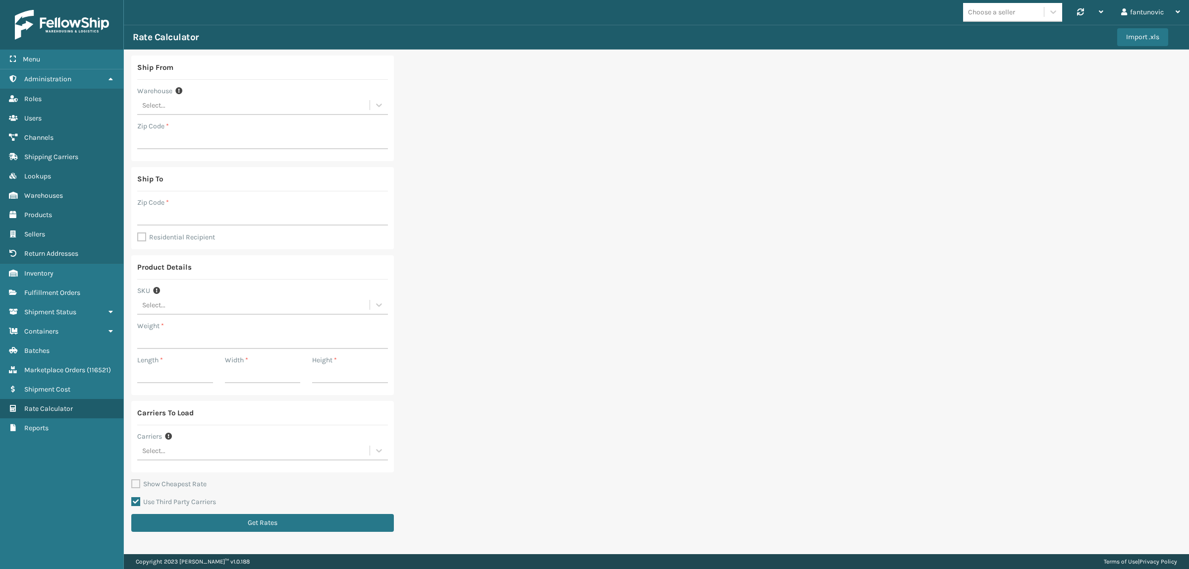
click at [182, 503] on label "Use Third Party Carriers" at bounding box center [173, 502] width 85 height 8
click at [132, 497] on input "Use Third Party Carriers" at bounding box center [131, 496] width 0 height 1
checkbox input "false"
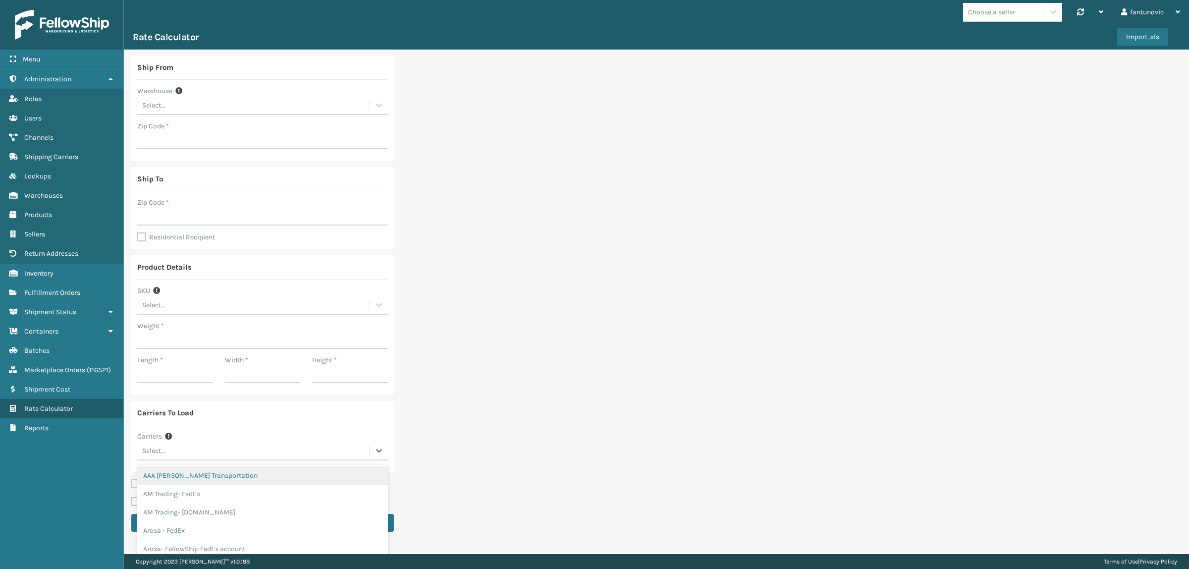
click at [217, 457] on div "Select..." at bounding box center [253, 451] width 232 height 16
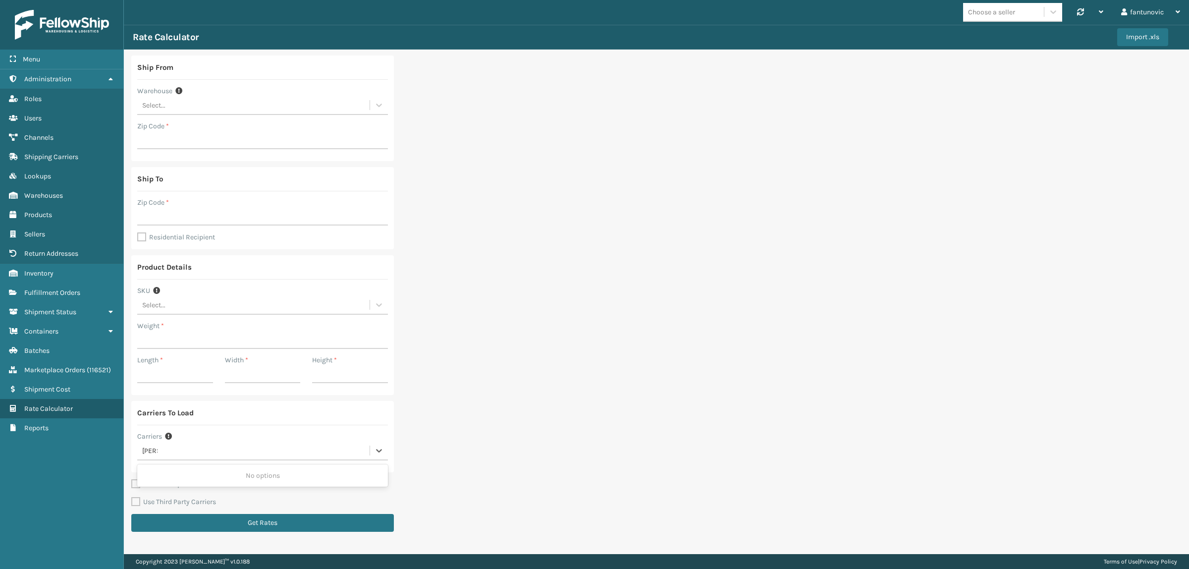
type input "[PERSON_NAME]"
click at [203, 145] on input "Zip Code *" at bounding box center [262, 140] width 251 height 18
type input "19007"
click at [171, 215] on input "Zip Code *" at bounding box center [262, 217] width 251 height 18
type input "46140"
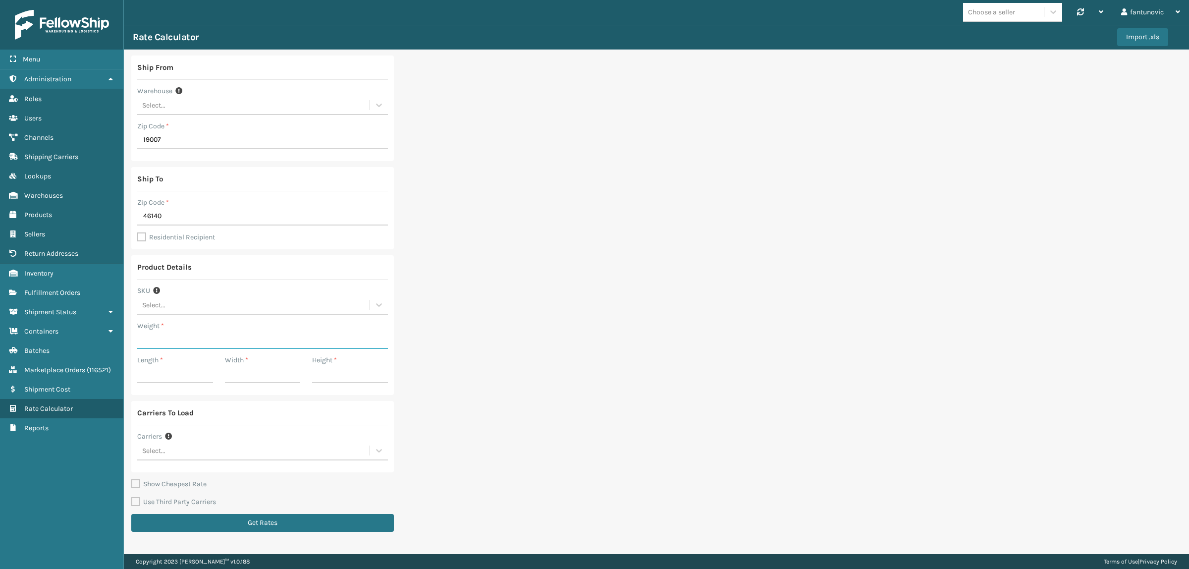
click at [181, 334] on input "Weight *" at bounding box center [262, 340] width 251 height 18
type input "10"
click at [176, 374] on input "Length *" at bounding box center [175, 374] width 76 height 18
type input "10"
click at [264, 376] on input "Width *" at bounding box center [263, 374] width 76 height 18
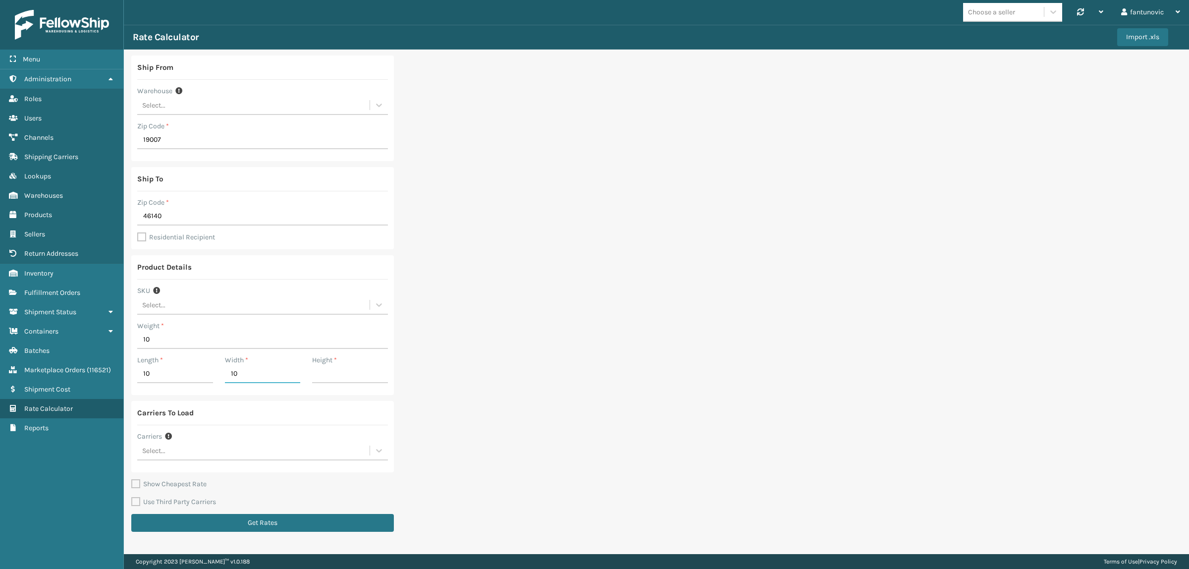
type input "10"
click at [338, 375] on input "Height *" at bounding box center [350, 374] width 76 height 18
type input "10"
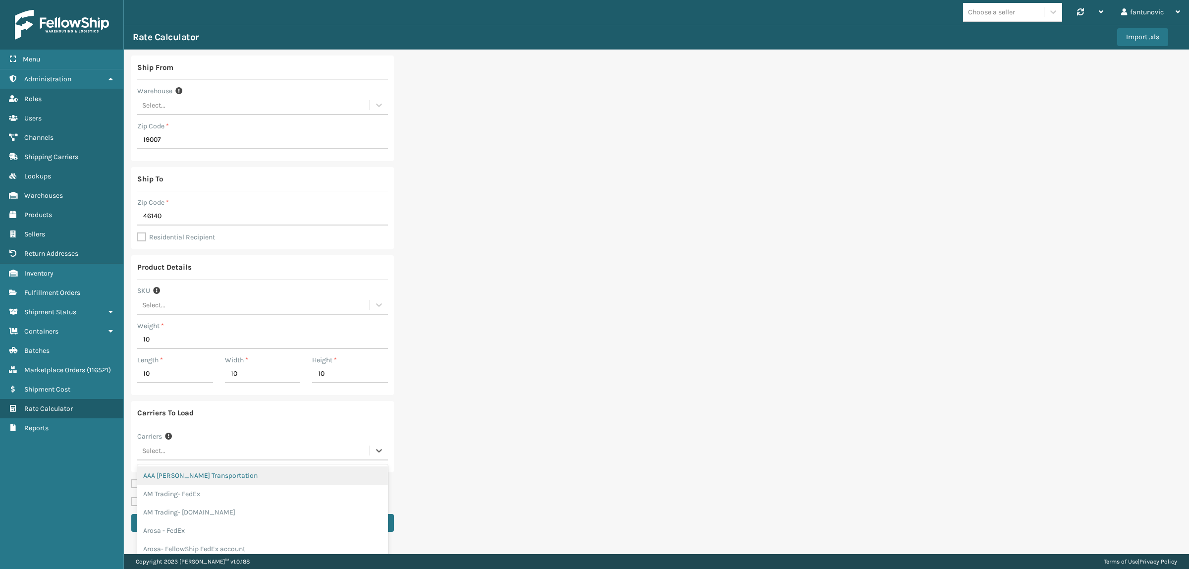
click at [201, 460] on div "Select..." at bounding box center [262, 451] width 251 height 19
type input "fedex"
click at [213, 487] on div "Fellowship FedEx" at bounding box center [262, 492] width 251 height 18
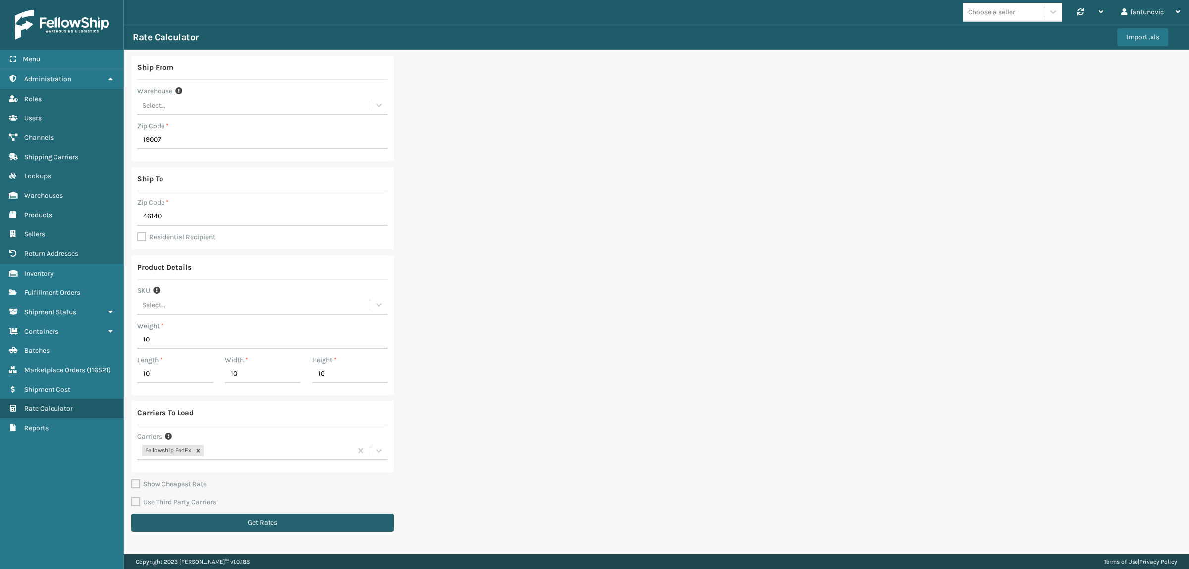
click at [214, 525] on button "Get Rates" at bounding box center [262, 523] width 263 height 18
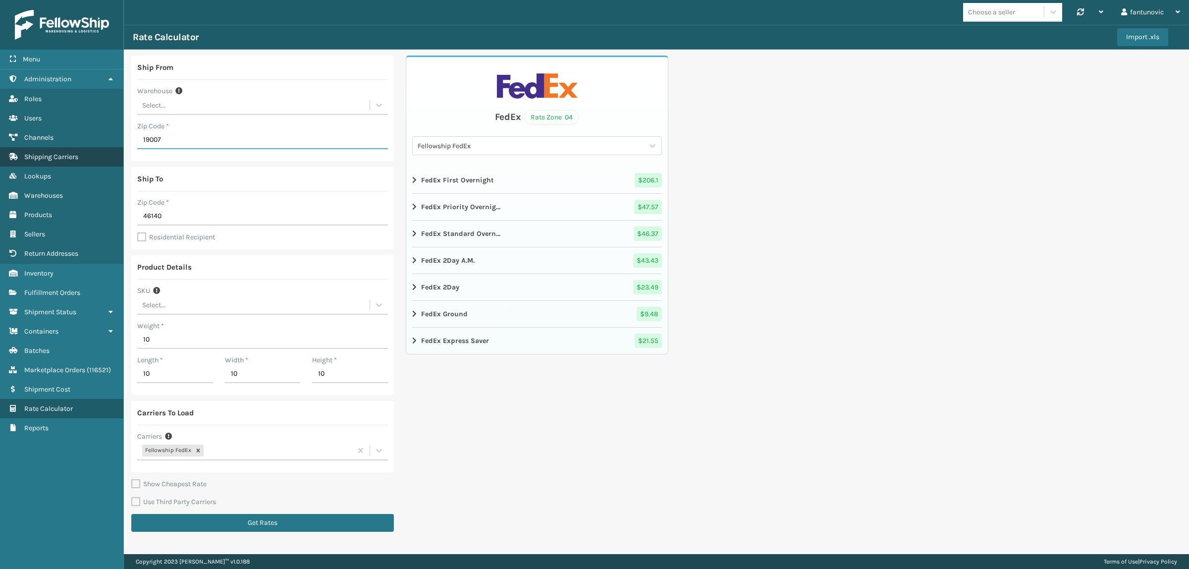
drag, startPoint x: 173, startPoint y: 143, endPoint x: 53, endPoint y: 158, distance: 121.3
click at [53, 0] on div "Menu Administration Roles Users Channels Shipping Carriers Lookups Warehouses P…" at bounding box center [594, 0] width 1189 height 0
type input "1"
click at [294, 524] on button "Get Rates" at bounding box center [262, 523] width 263 height 18
drag, startPoint x: 179, startPoint y: 136, endPoint x: 183, endPoint y: 142, distance: 6.7
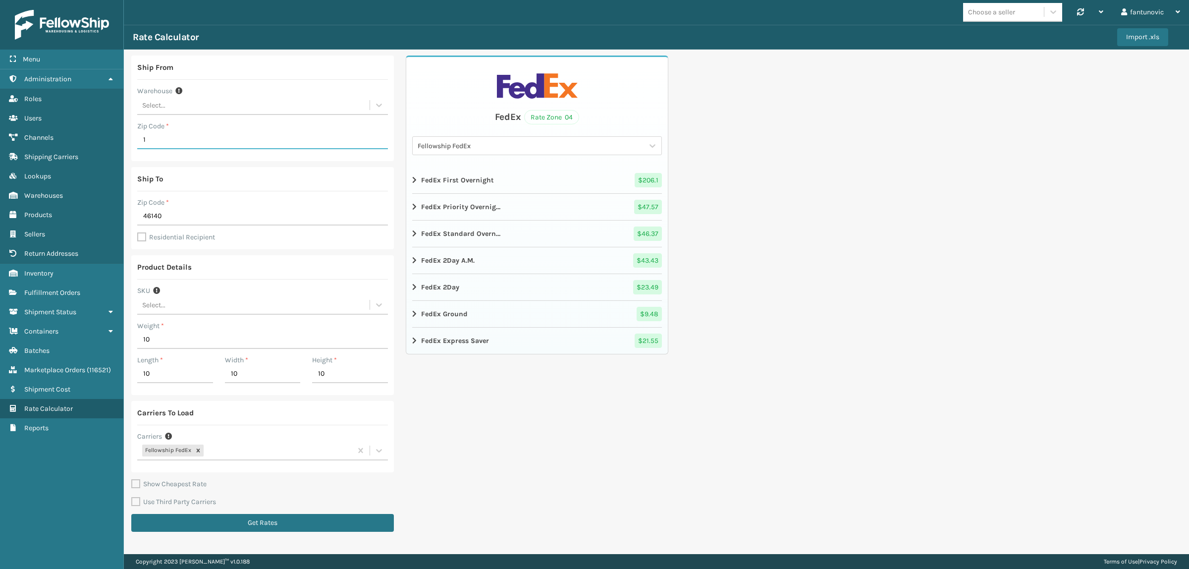
click at [179, 136] on input "1" at bounding box center [262, 140] width 251 height 18
type input "19007"
click at [253, 528] on button "Get Rates" at bounding box center [262, 523] width 263 height 18
click at [181, 135] on input "19007" at bounding box center [262, 140] width 251 height 18
type input "19009"
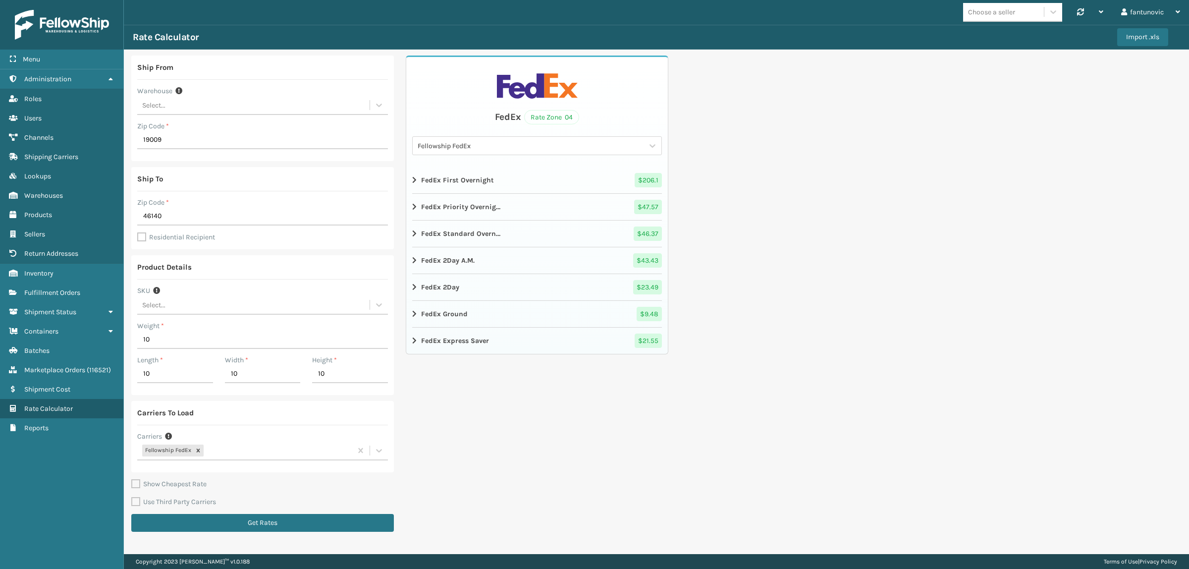
click at [308, 532] on div "Ship From Warehouse Select... Zip Code * 19009 Ship To Zip Code * 46140 Residen…" at bounding box center [262, 297] width 263 height 482
click at [308, 525] on button "Get Rates" at bounding box center [262, 523] width 263 height 18
drag, startPoint x: 191, startPoint y: 140, endPoint x: 97, endPoint y: 135, distance: 94.3
click at [97, 0] on div "Menu Administration Roles Users Channels Shipping Carriers Lookups Warehouses P…" at bounding box center [594, 0] width 1189 height 0
click at [197, 146] on input "19009" at bounding box center [262, 140] width 251 height 18
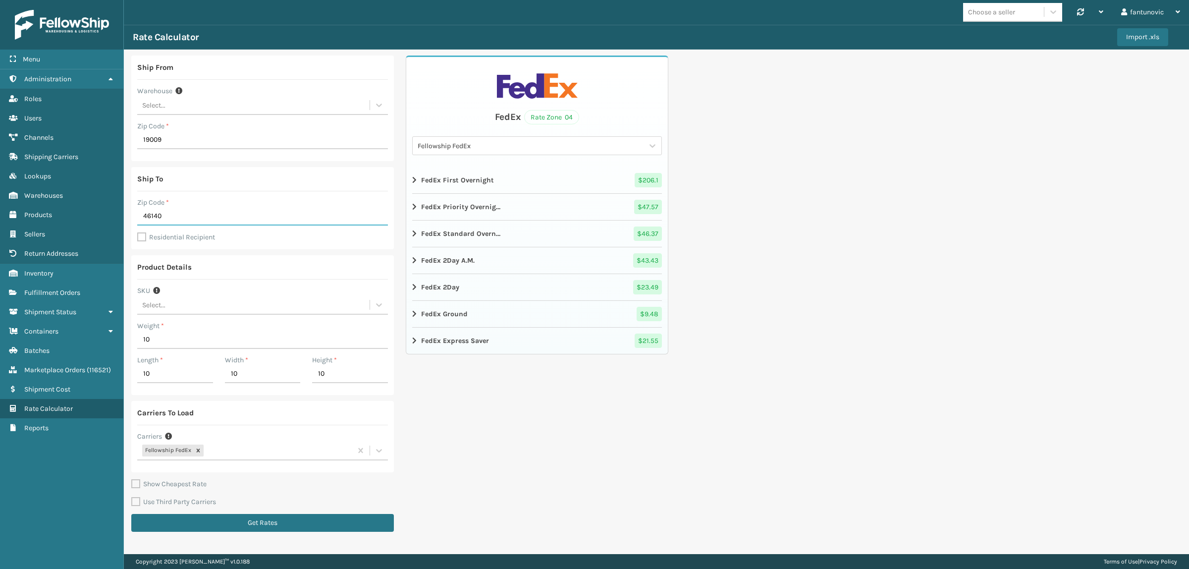
click at [168, 213] on input "46140" at bounding box center [262, 217] width 251 height 18
drag, startPoint x: 187, startPoint y: 134, endPoint x: 65, endPoint y: 145, distance: 122.4
click at [65, 0] on div "Menu Administration Roles Users Channels Shipping Carriers Lookups Warehouses P…" at bounding box center [594, 0] width 1189 height 0
paste input "46140"
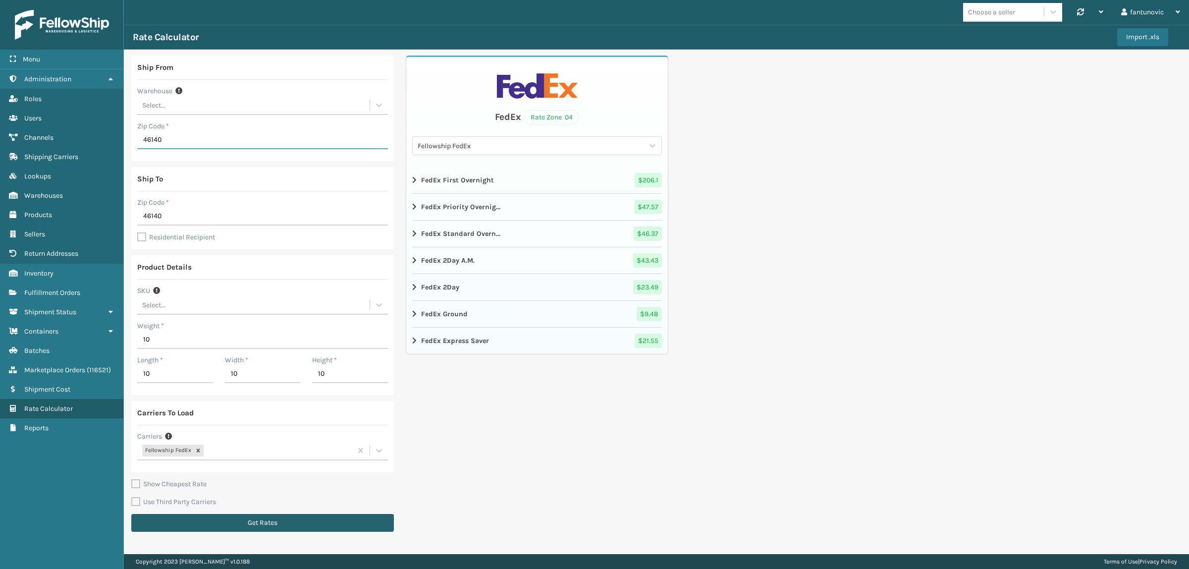
type input "46140"
click at [283, 526] on button "Get Rates" at bounding box center [262, 523] width 263 height 18
click at [161, 137] on input "46140" at bounding box center [262, 140] width 251 height 18
click at [169, 138] on input "46140" at bounding box center [262, 140] width 251 height 18
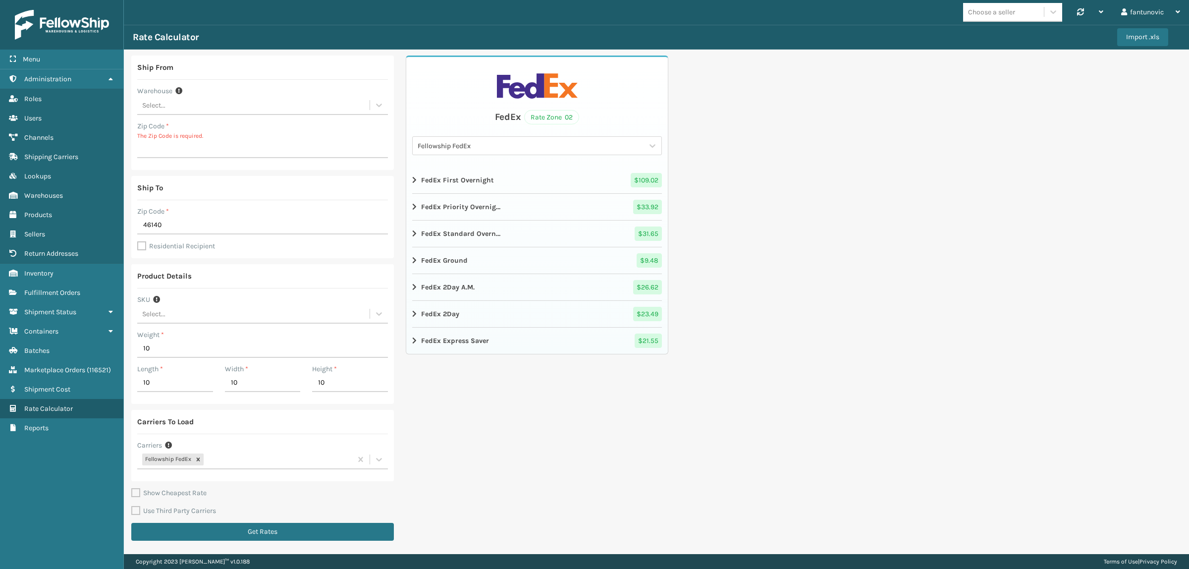
click at [169, 138] on p "The Zip Code is required." at bounding box center [262, 135] width 251 height 9
click at [174, 142] on input "Zip Code *" at bounding box center [262, 149] width 251 height 18
type input "75050"
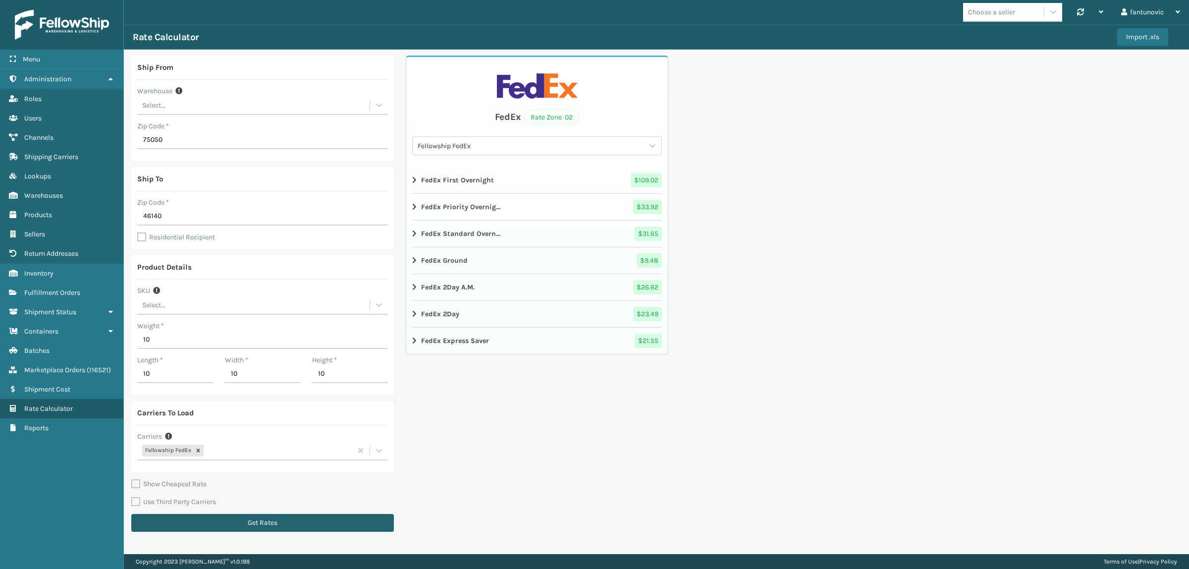
click at [269, 516] on button "Get Rates" at bounding box center [262, 523] width 263 height 18
drag, startPoint x: 182, startPoint y: 144, endPoint x: 152, endPoint y: 150, distance: 31.3
click at [152, 150] on div "Ship From Warehouse Select... Zip Code * 75050" at bounding box center [262, 109] width 263 height 106
type input "75"
click at [310, 517] on button "Get Rates" at bounding box center [262, 523] width 263 height 18
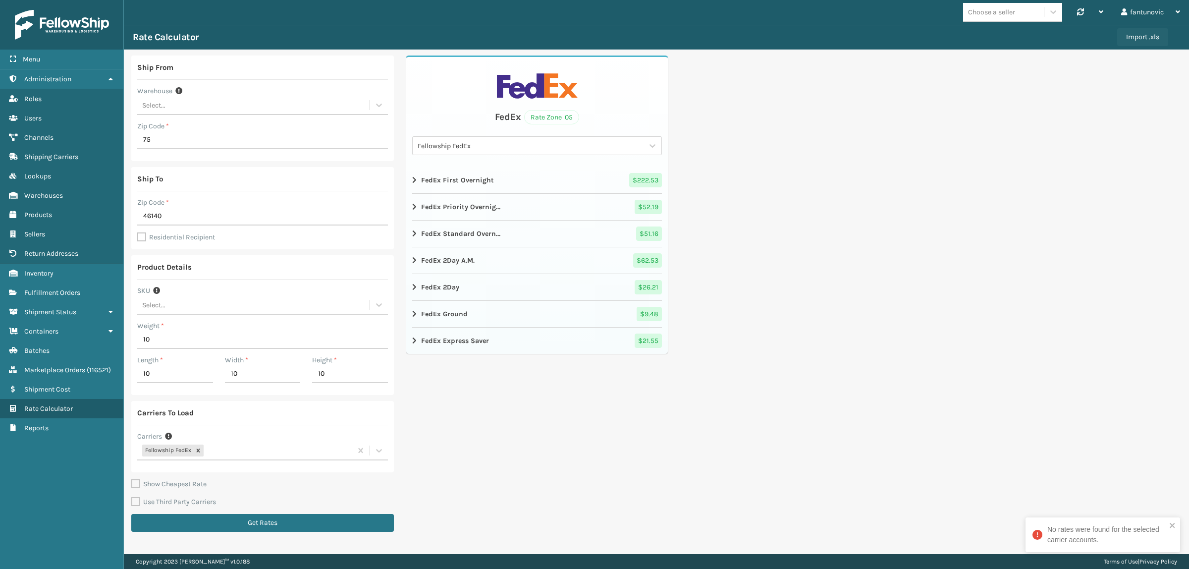
click at [1136, 35] on button "Import .xls" at bounding box center [1142, 37] width 51 height 18
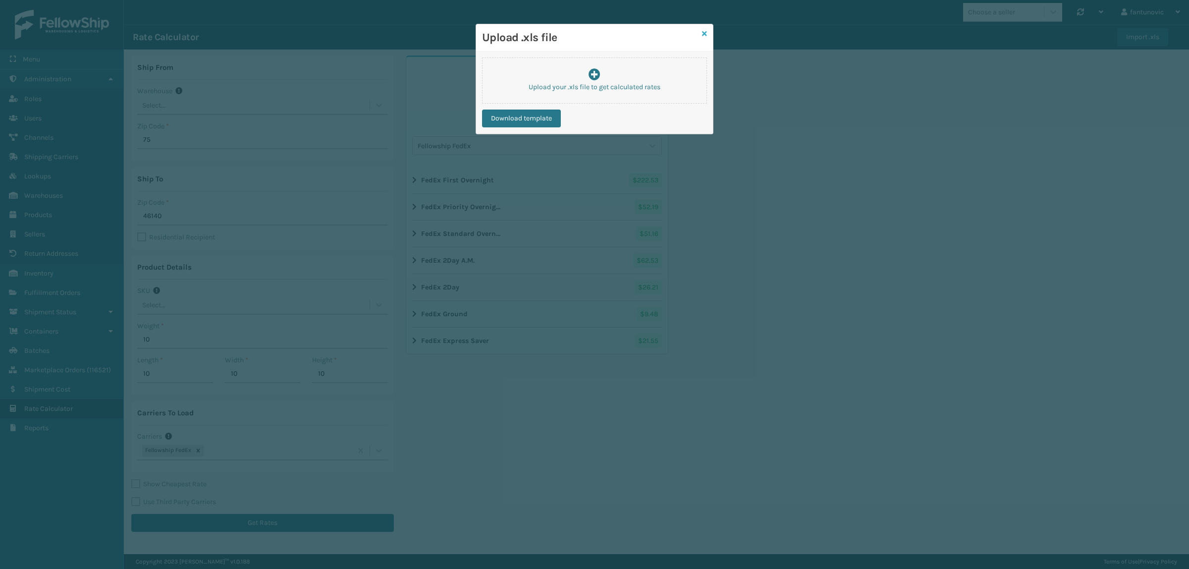
click at [707, 33] on icon at bounding box center [704, 33] width 5 height 7
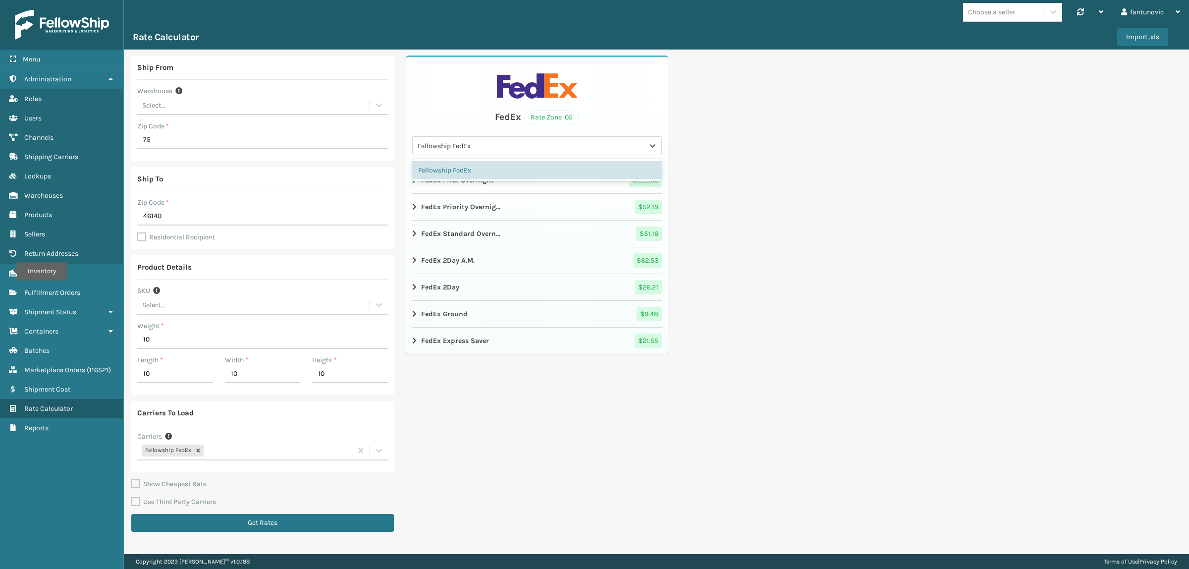
click at [511, 145] on div "Fellowship FedEx" at bounding box center [531, 146] width 227 height 10
